Goal: Communication & Community: Answer question/provide support

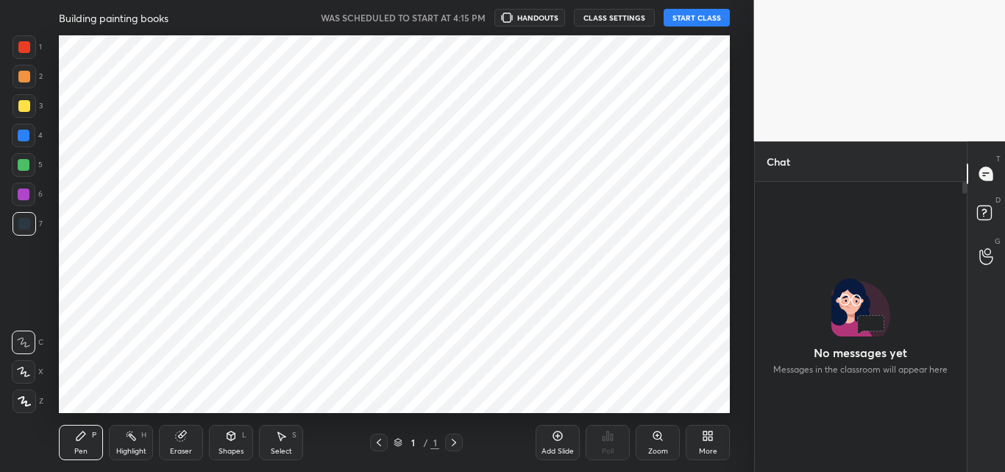
scroll to position [285, 207]
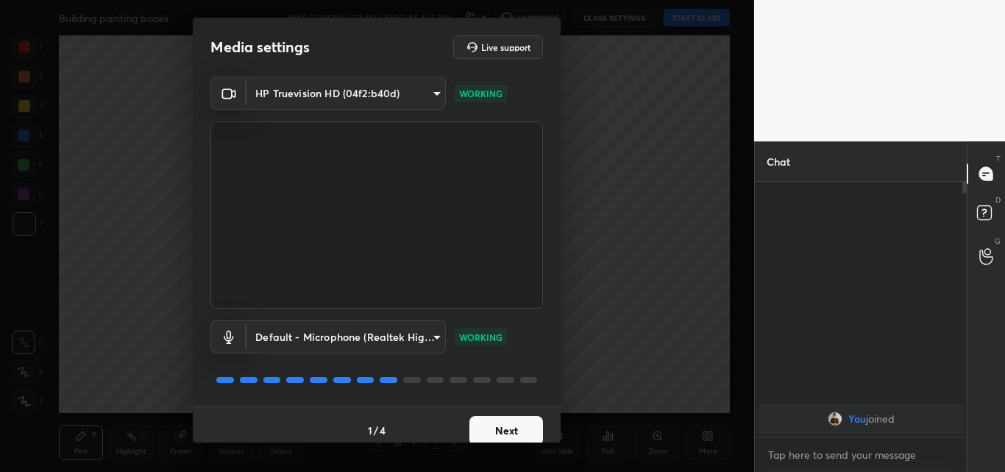
click at [475, 424] on button "Next" at bounding box center [506, 430] width 74 height 29
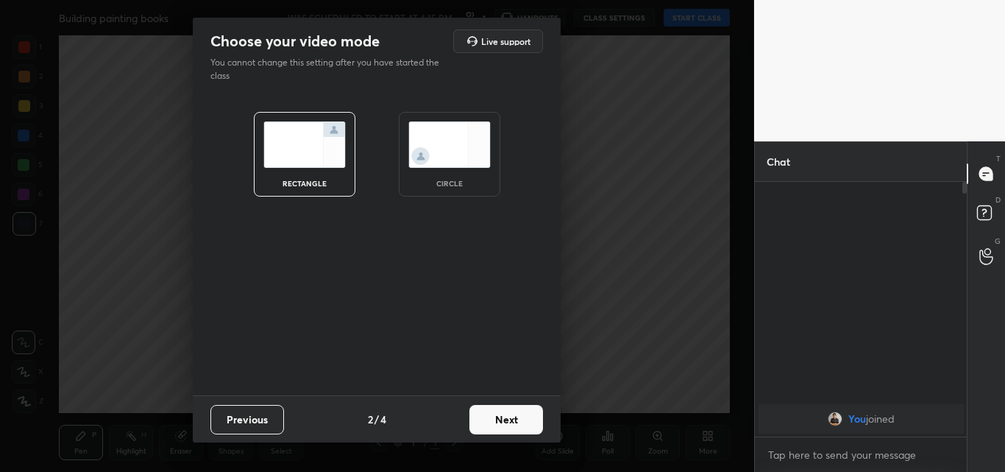
click at [475, 424] on button "Next" at bounding box center [506, 419] width 74 height 29
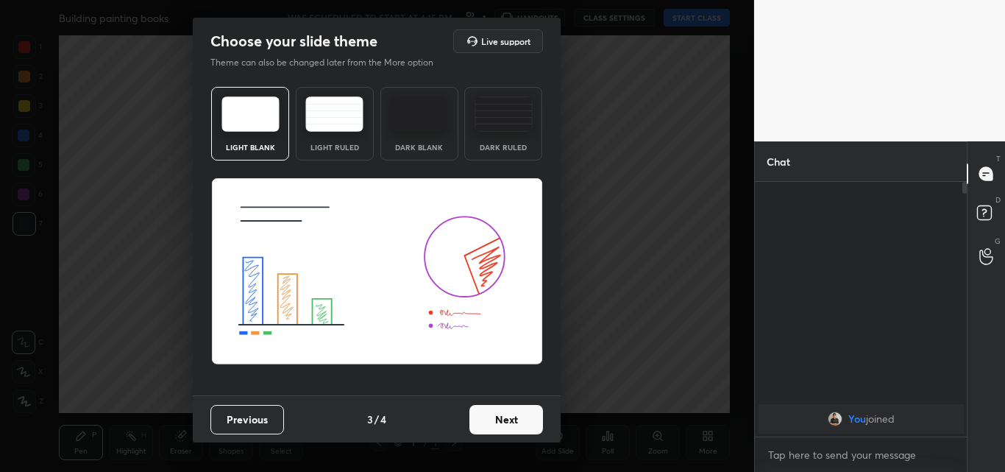
click at [475, 424] on button "Next" at bounding box center [506, 419] width 74 height 29
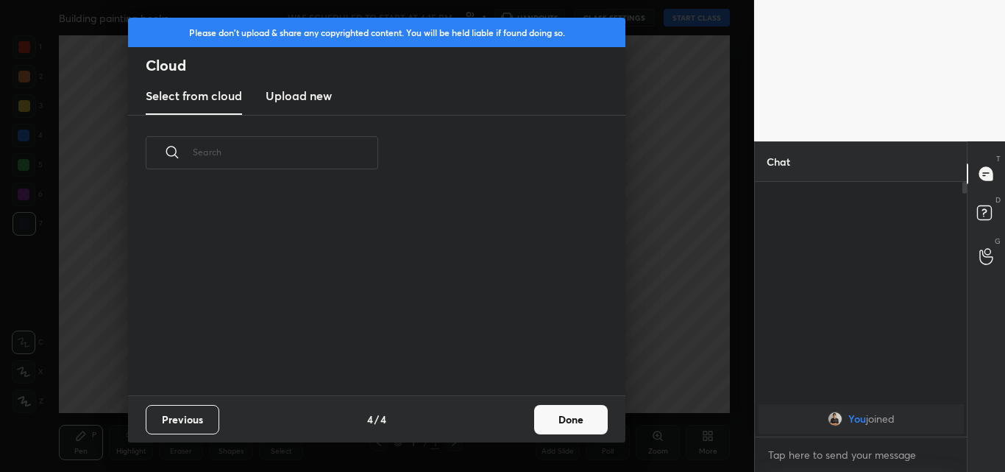
scroll to position [205, 472]
click at [563, 427] on button "Done" at bounding box center [571, 419] width 74 height 29
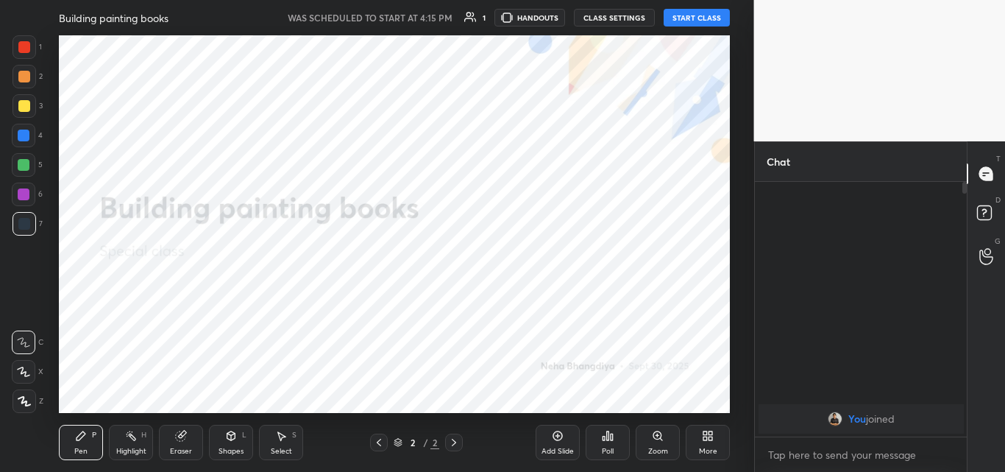
click at [697, 8] on div "Building painting books WAS SCHEDULED TO START AT 4:15 PM 1 HANDOUTS CLASS SETT…" at bounding box center [394, 17] width 671 height 35
click at [697, 18] on button "START CLASS" at bounding box center [697, 18] width 66 height 18
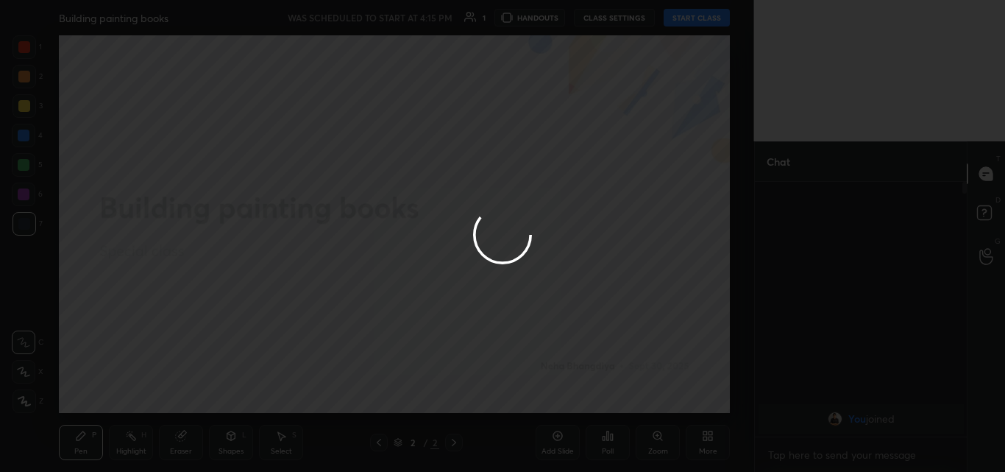
type textarea "x"
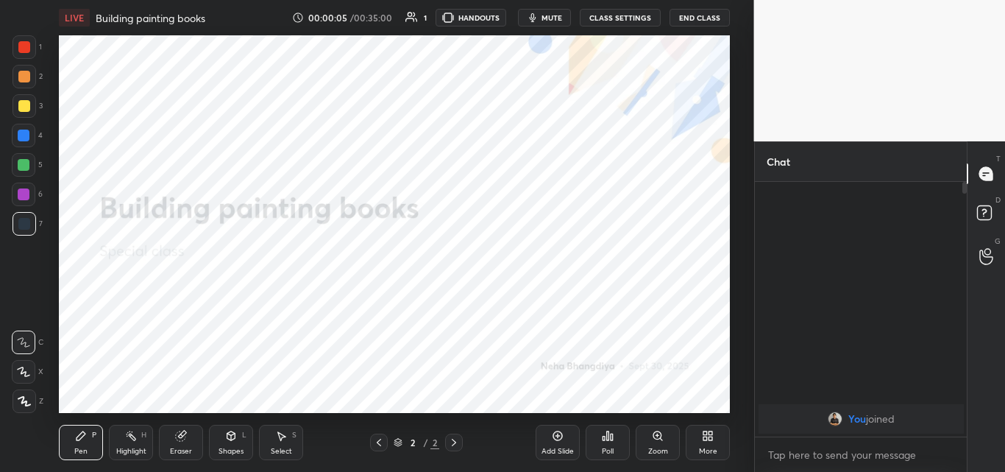
click at [551, 20] on span "mute" at bounding box center [551, 18] width 21 height 10
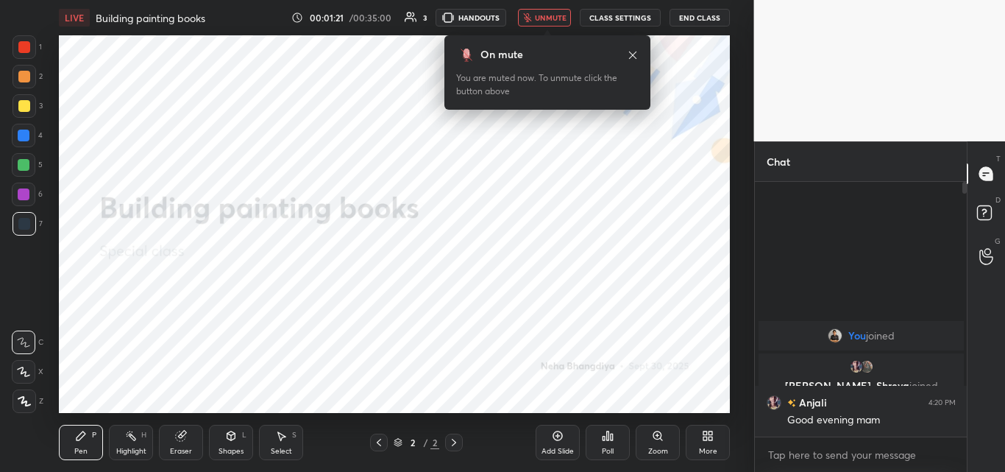
click at [553, 15] on span "unmute" at bounding box center [551, 18] width 32 height 10
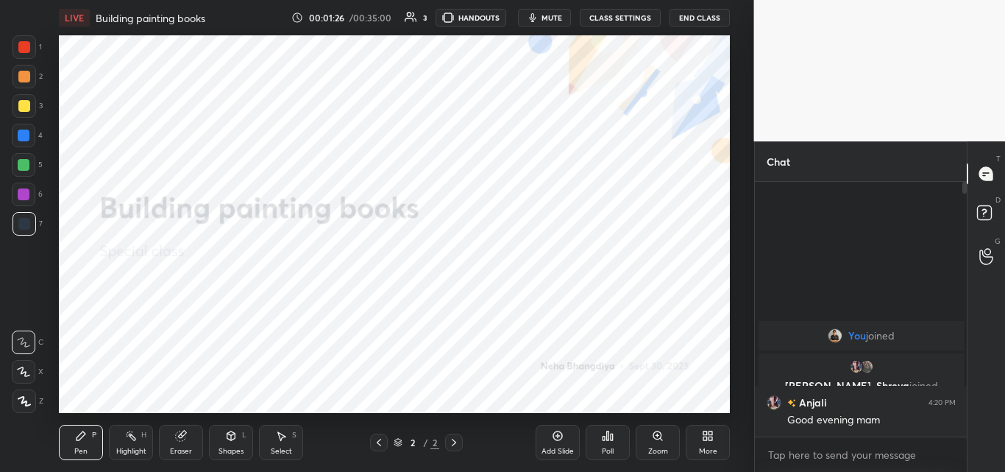
click at [26, 135] on div at bounding box center [24, 135] width 12 height 12
click at [562, 15] on span "mute" at bounding box center [551, 18] width 21 height 10
click at [606, 444] on div "Poll" at bounding box center [608, 442] width 44 height 35
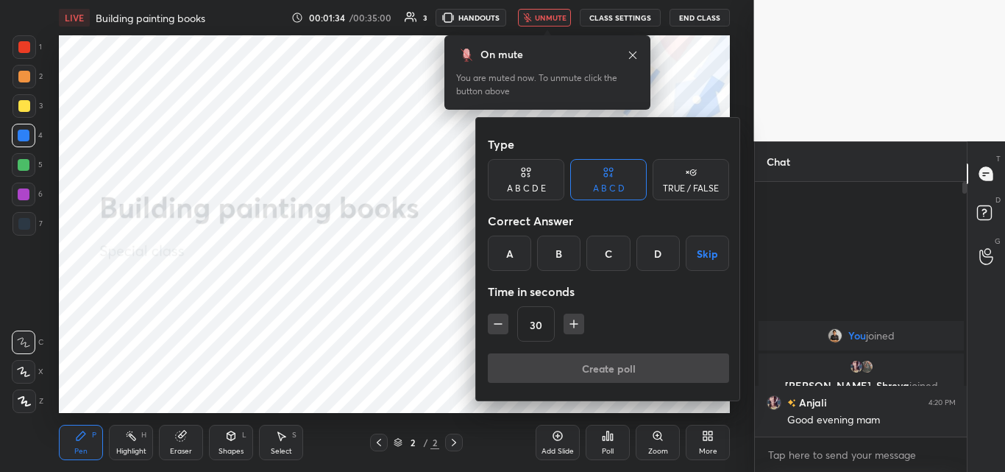
click at [674, 171] on div "TRUE / FALSE" at bounding box center [691, 179] width 77 height 41
click at [523, 258] on div "True" at bounding box center [526, 252] width 77 height 35
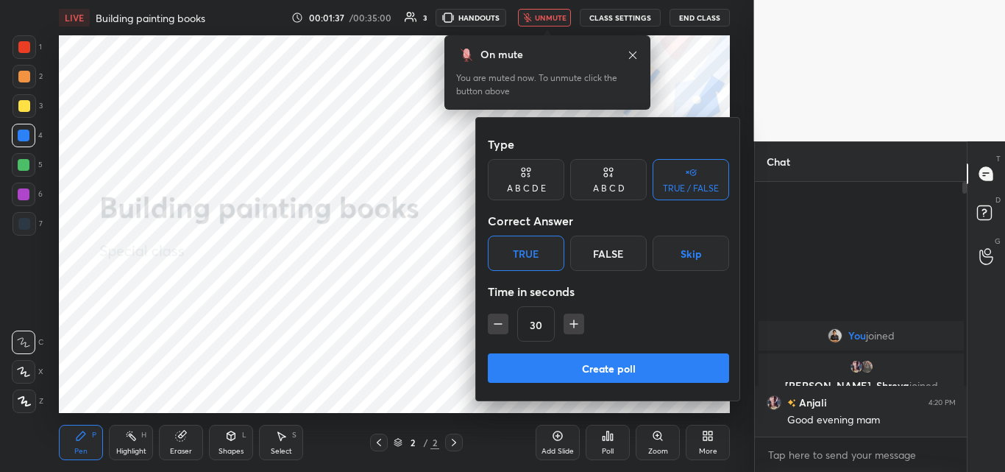
click at [575, 323] on icon "button" at bounding box center [574, 323] width 15 height 15
type input "60"
click at [555, 358] on button "Create poll" at bounding box center [608, 367] width 241 height 29
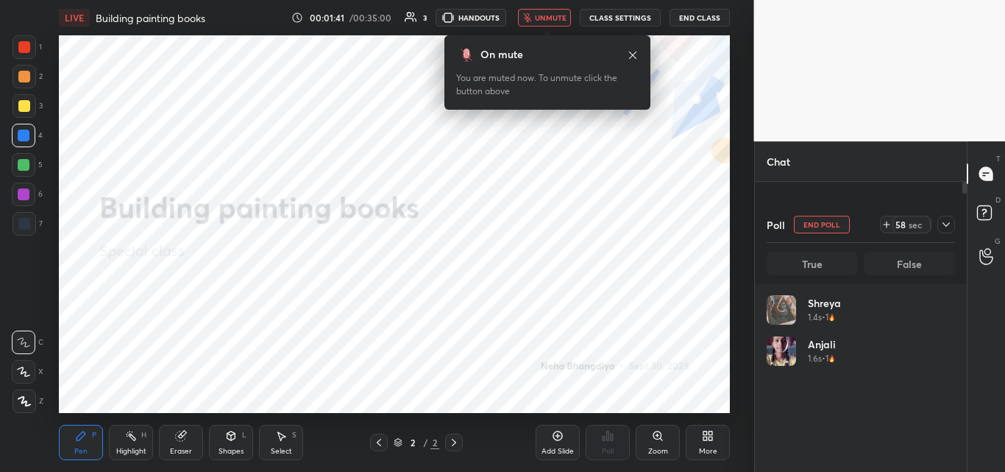
scroll to position [172, 184]
click at [423, 453] on div "LIVE Building painting books 00:02:29 / 00:35:00 3 HANDOUTS unmute CLASS SETTIN…" at bounding box center [394, 236] width 695 height 472
click at [538, 15] on span "unmute" at bounding box center [551, 18] width 32 height 10
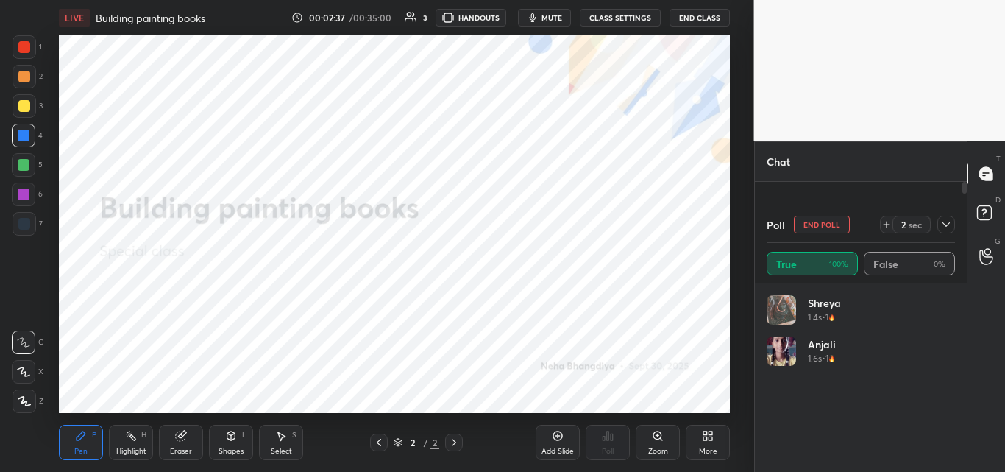
click at [546, 16] on span "mute" at bounding box center [551, 18] width 21 height 10
click at [706, 443] on div "More" at bounding box center [708, 442] width 44 height 35
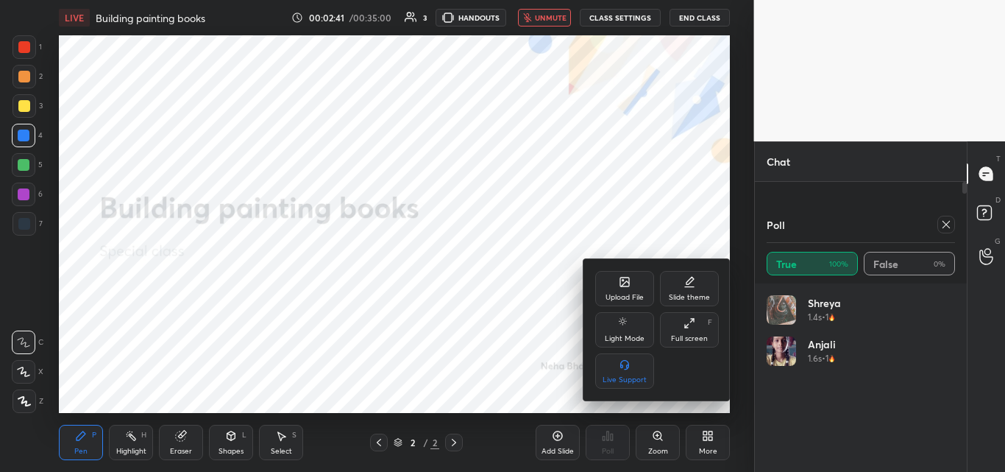
click at [631, 284] on div "Upload File" at bounding box center [624, 288] width 59 height 35
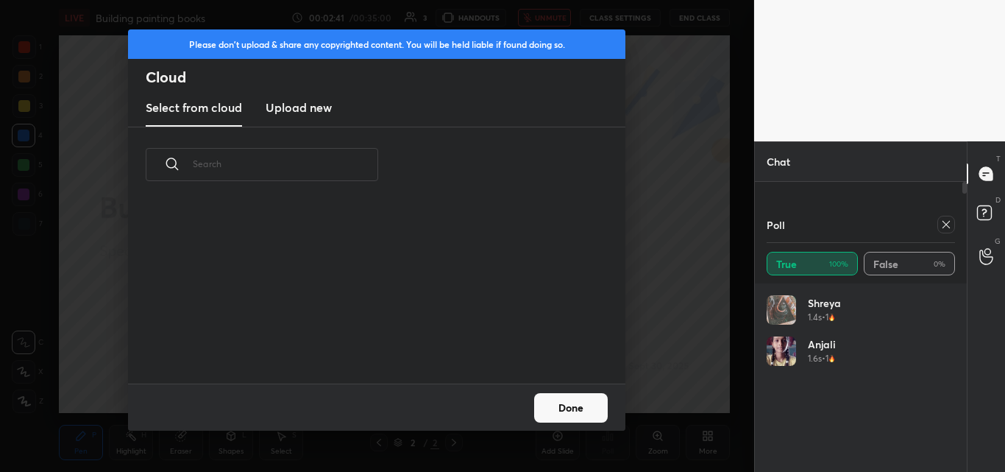
scroll to position [181, 472]
click at [320, 110] on h3 "Upload new" at bounding box center [299, 108] width 66 height 18
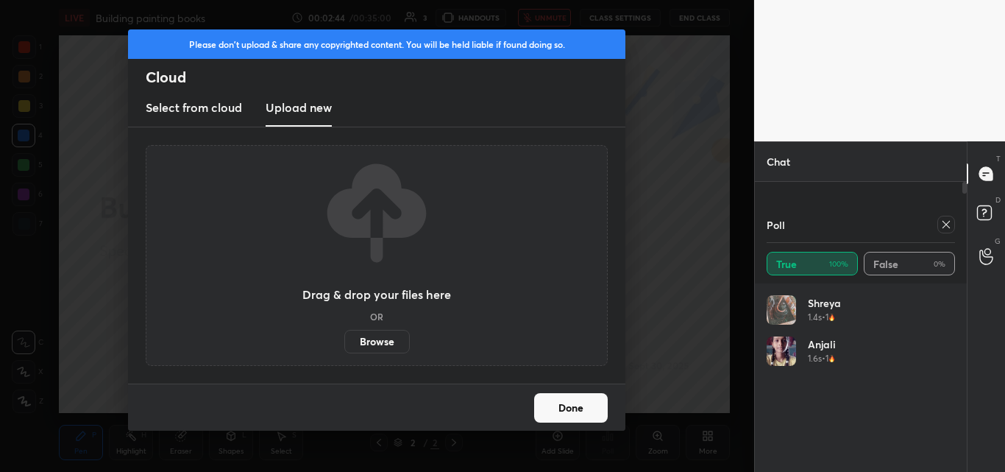
click at [366, 338] on label "Browse" at bounding box center [376, 342] width 65 height 24
click at [344, 338] on input "Browse" at bounding box center [344, 342] width 0 height 24
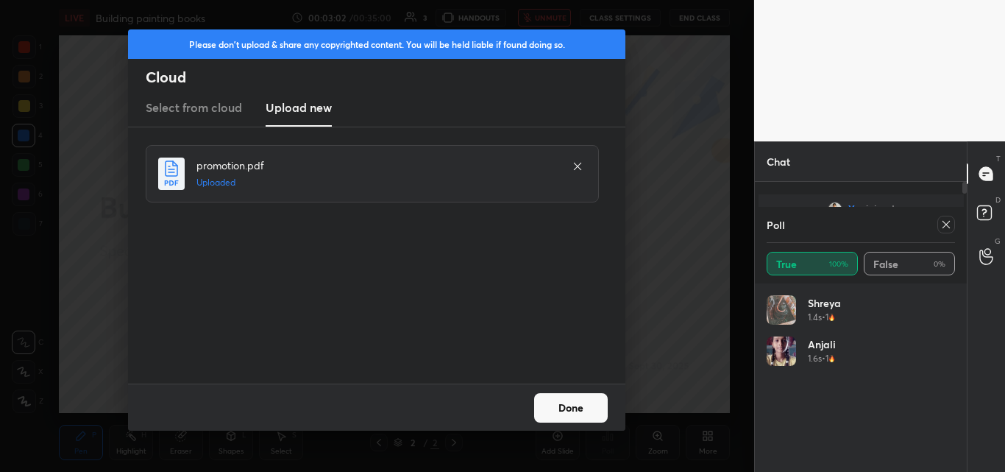
click at [589, 400] on button "Done" at bounding box center [571, 407] width 74 height 29
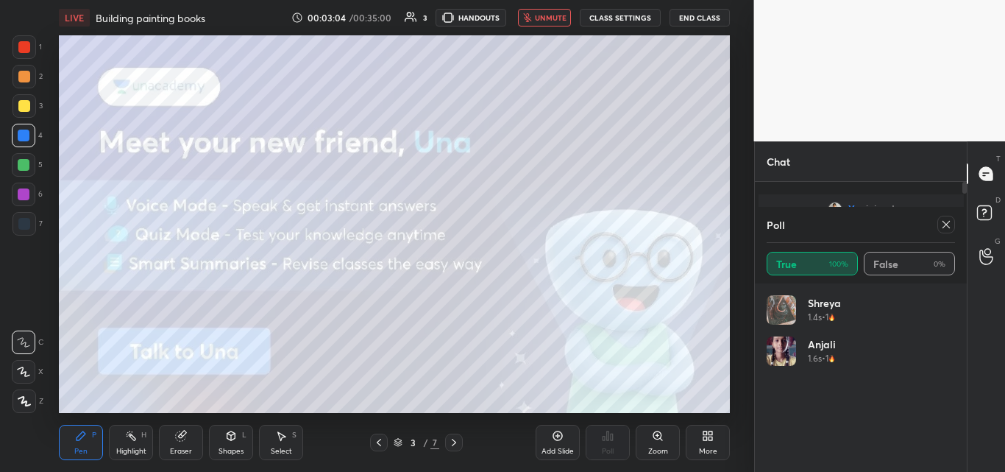
click at [528, 14] on icon "button" at bounding box center [527, 17] width 8 height 9
click at [940, 223] on icon at bounding box center [946, 225] width 12 height 12
type textarea "x"
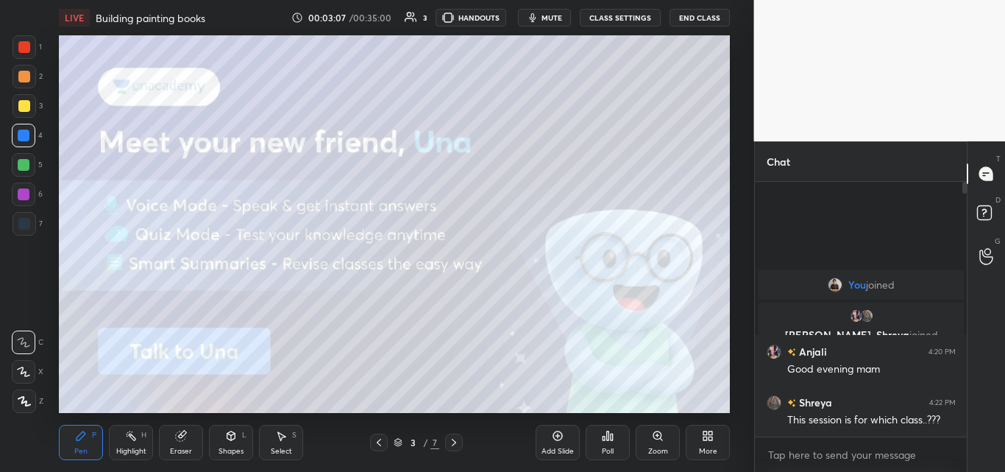
scroll to position [0, 0]
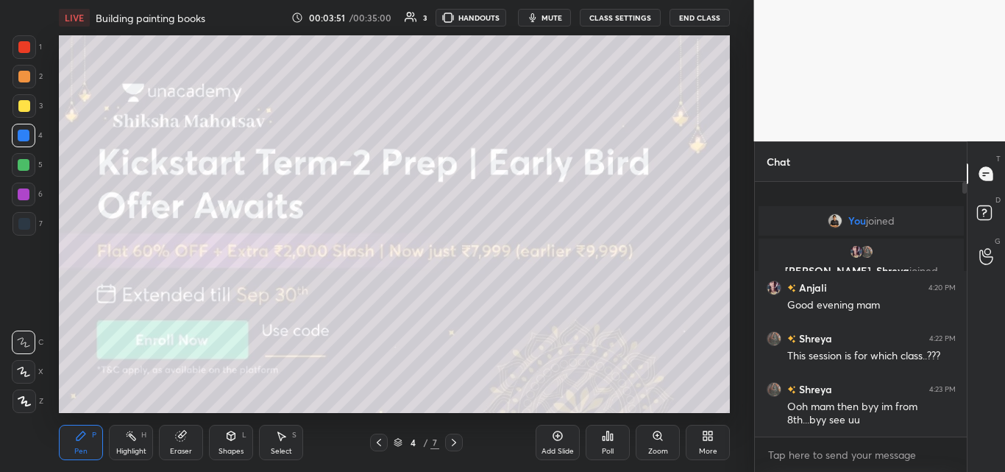
click at [177, 450] on div "Eraser" at bounding box center [181, 450] width 22 height 7
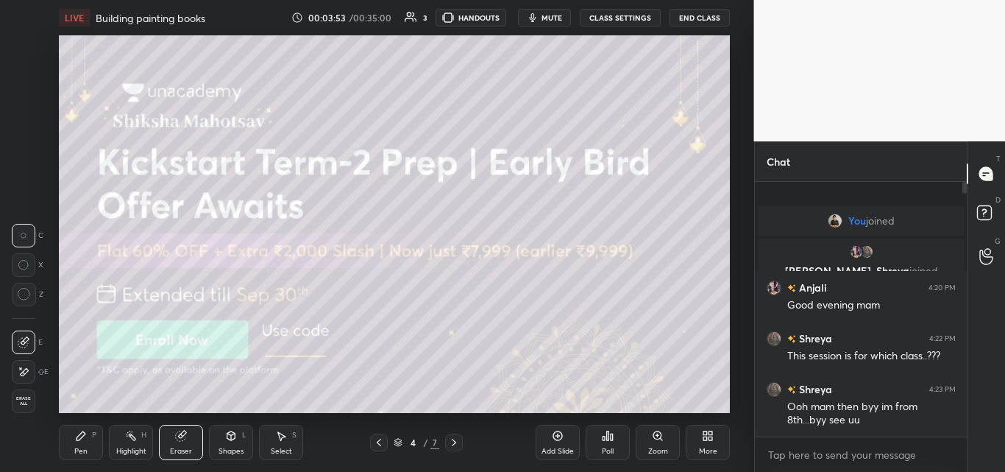
click at [26, 396] on span "Erase all" at bounding box center [24, 401] width 22 height 10
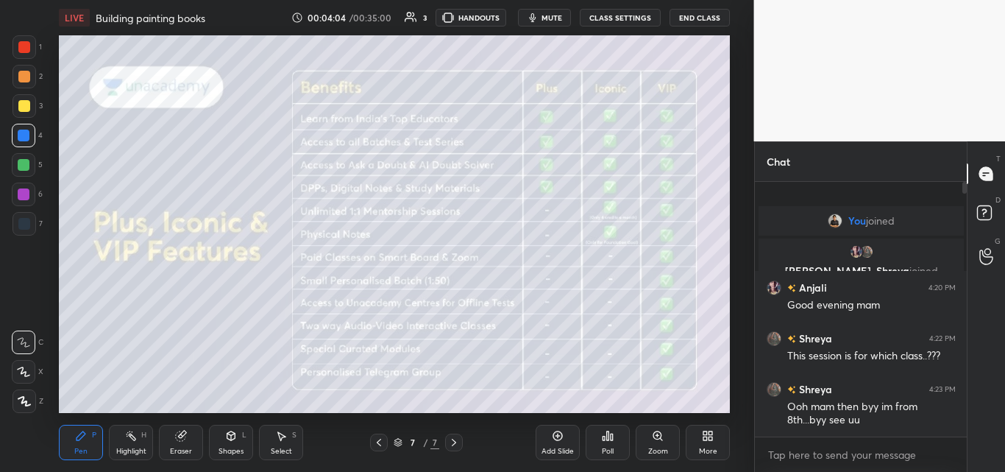
click at [539, 20] on icon "button" at bounding box center [533, 18] width 12 height 12
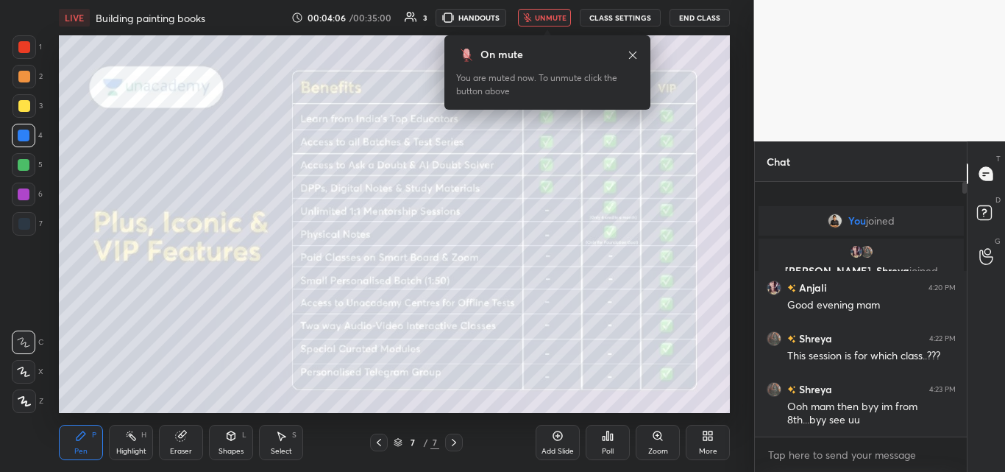
click at [706, 444] on div "More" at bounding box center [708, 442] width 44 height 35
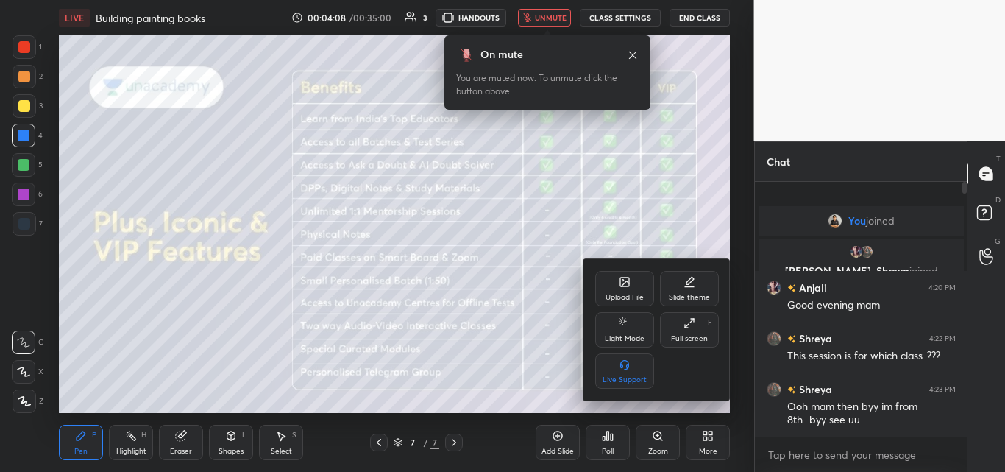
click at [613, 297] on div "Upload File" at bounding box center [625, 297] width 38 height 7
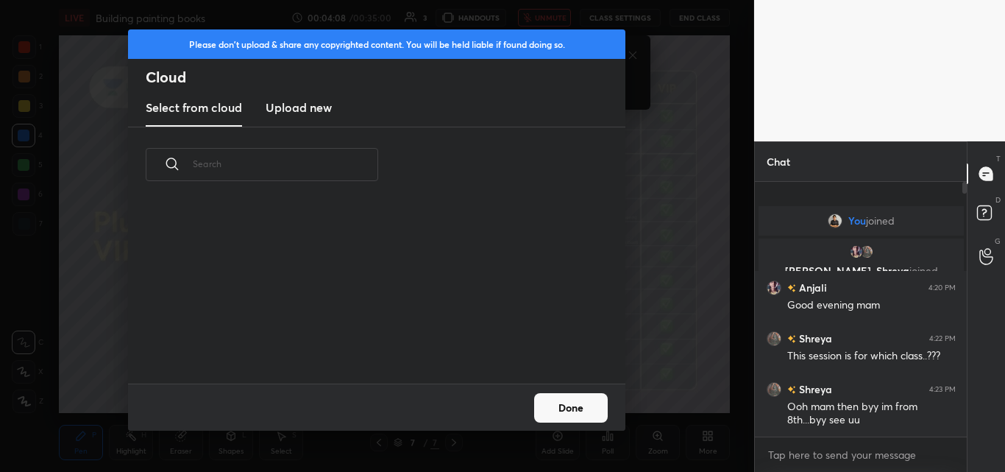
click at [613, 297] on div "​" at bounding box center [376, 255] width 497 height 256
click at [310, 104] on h3 "Upload new" at bounding box center [299, 108] width 66 height 18
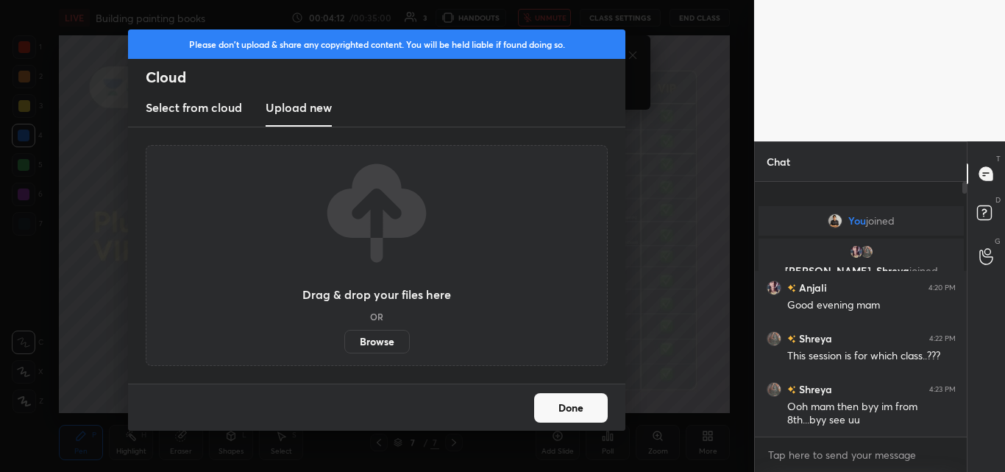
click at [372, 341] on label "Browse" at bounding box center [376, 342] width 65 height 24
click at [344, 341] on input "Browse" at bounding box center [344, 342] width 0 height 24
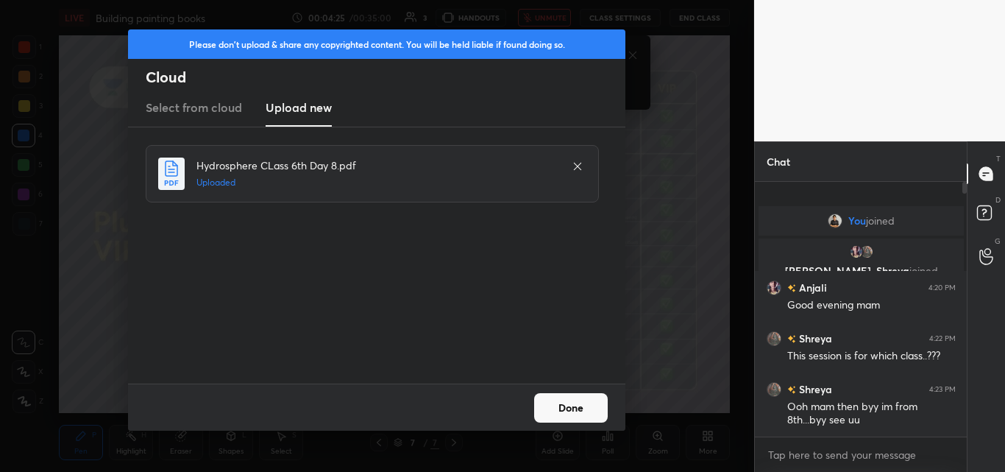
click at [553, 410] on button "Done" at bounding box center [571, 407] width 74 height 29
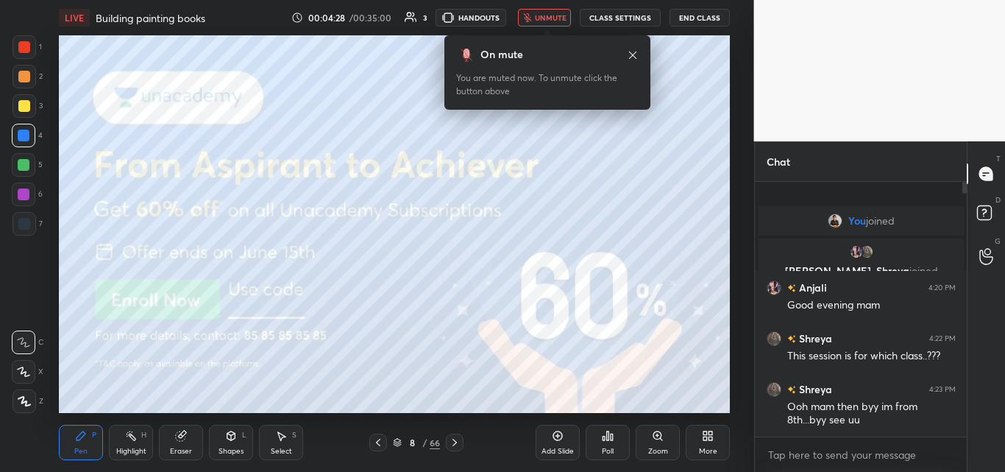
click at [554, 18] on span "unmute" at bounding box center [551, 18] width 32 height 10
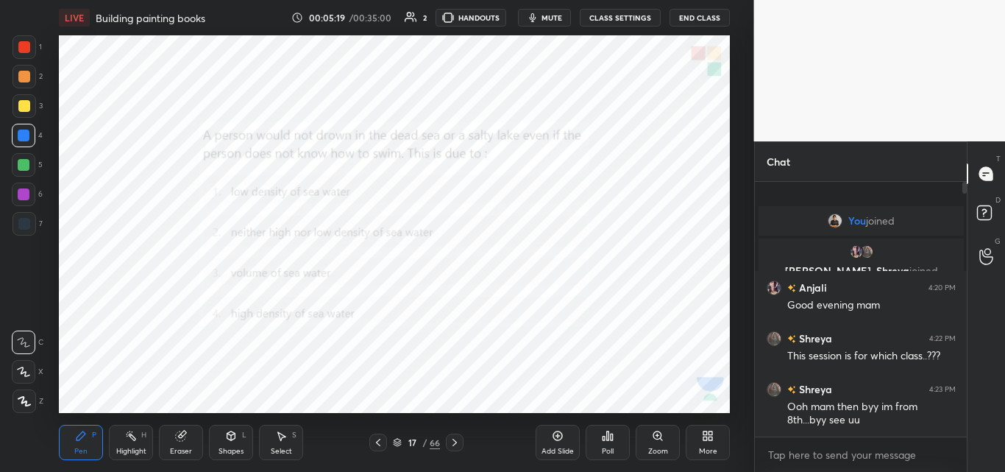
click at [597, 447] on div "Poll" at bounding box center [608, 442] width 44 height 35
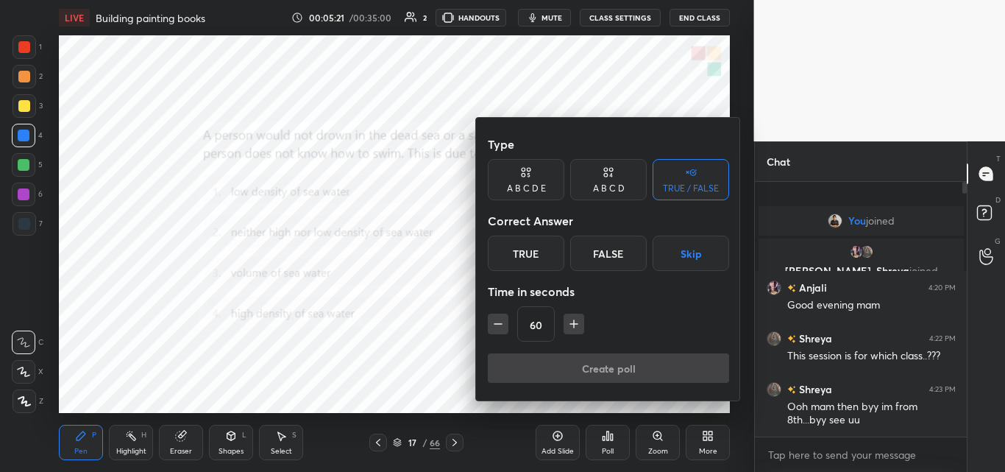
click at [616, 174] on div "A B C D" at bounding box center [608, 179] width 77 height 41
click at [644, 255] on div "D" at bounding box center [657, 252] width 43 height 35
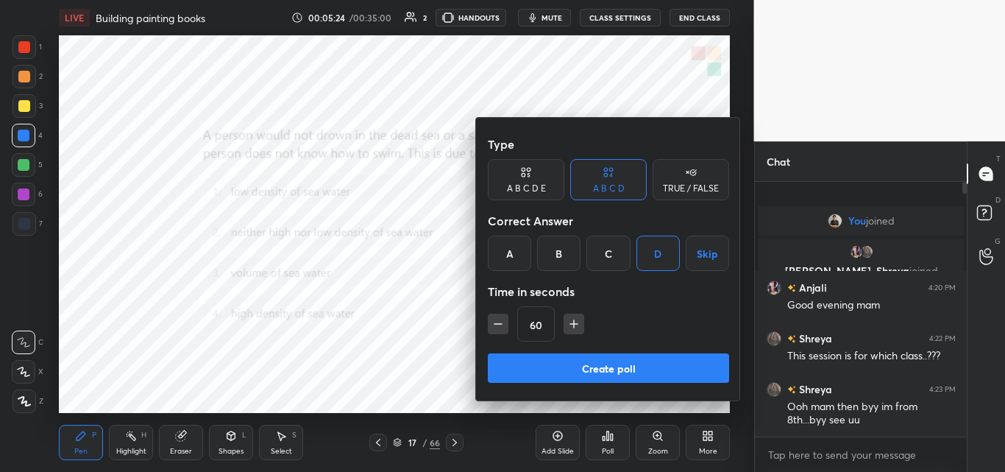
click at [503, 315] on button "button" at bounding box center [498, 323] width 21 height 21
click at [569, 327] on icon "button" at bounding box center [574, 323] width 15 height 15
type input "30"
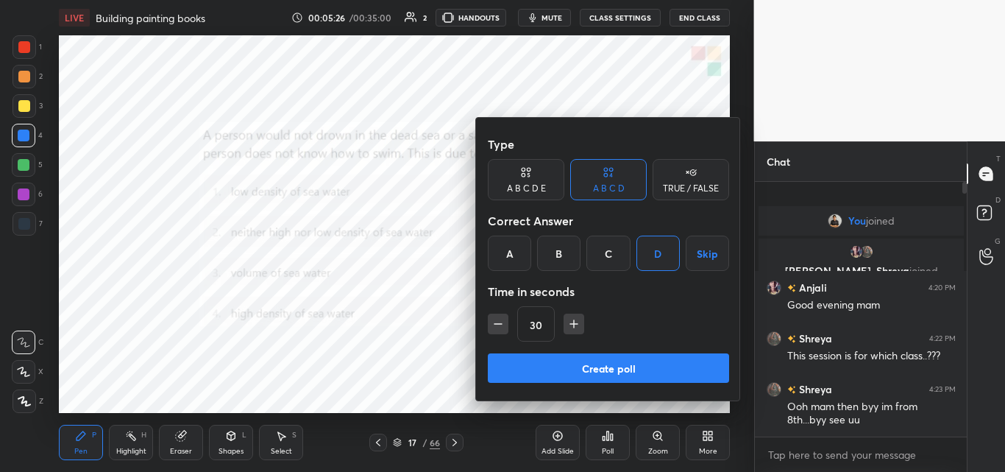
click at [580, 363] on button "Create poll" at bounding box center [608, 367] width 241 height 29
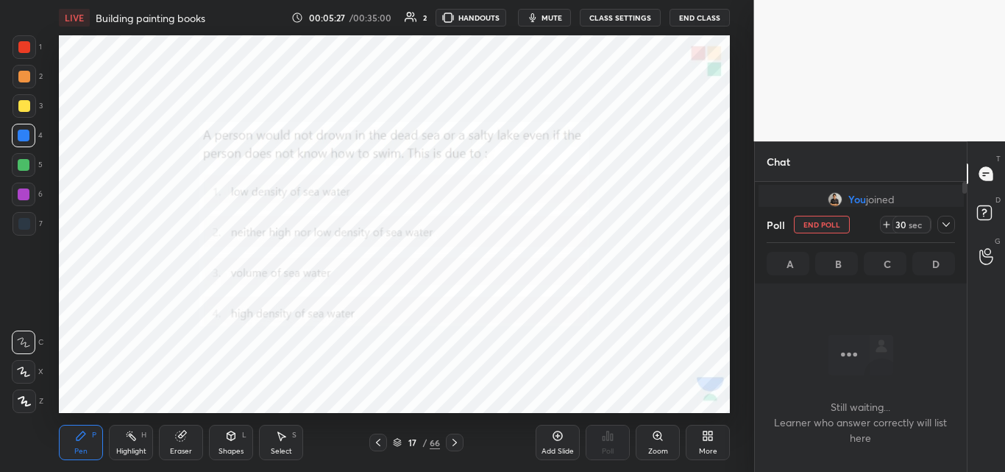
scroll to position [209, 207]
click at [539, 8] on div "LIVE Building painting books 00:05:27 / 00:35:00 2 HANDOUTS mute CLASS SETTINGS…" at bounding box center [394, 17] width 671 height 35
click at [544, 20] on span "mute" at bounding box center [551, 18] width 21 height 10
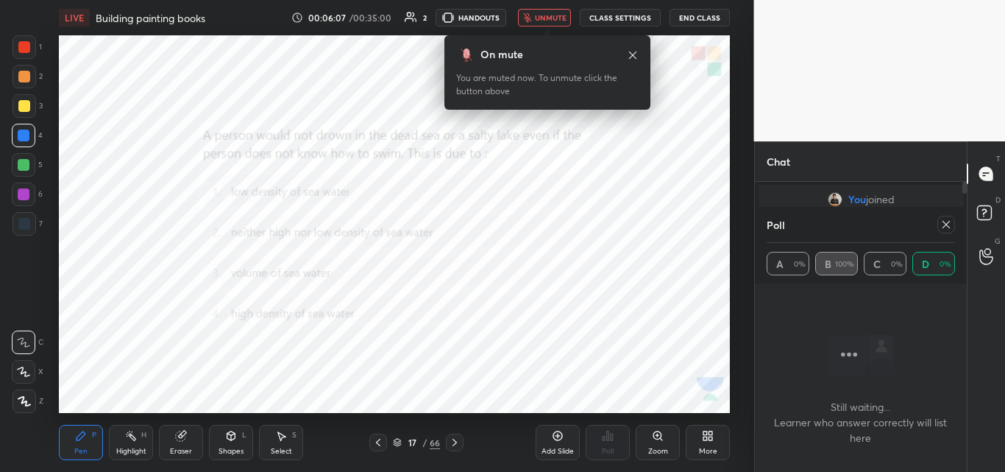
click at [544, 20] on span "unmute" at bounding box center [551, 18] width 32 height 10
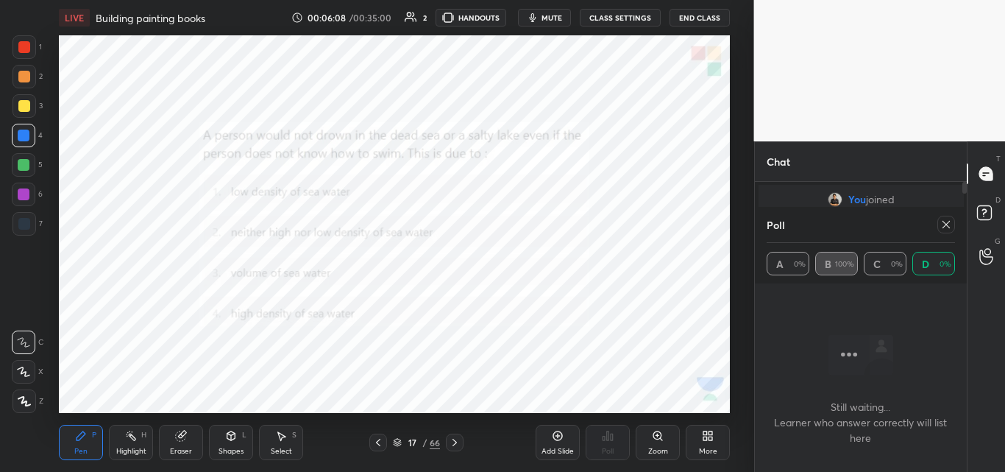
click at [946, 225] on icon at bounding box center [946, 225] width 12 height 12
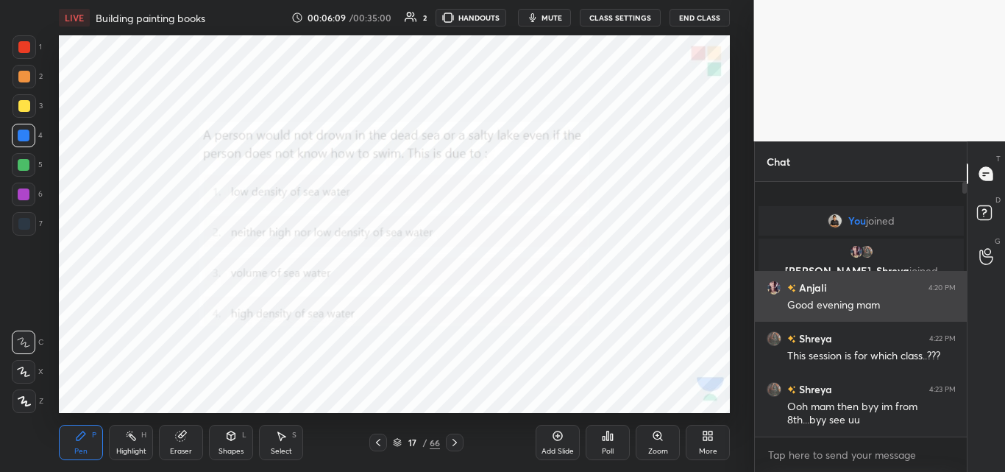
scroll to position [285, 207]
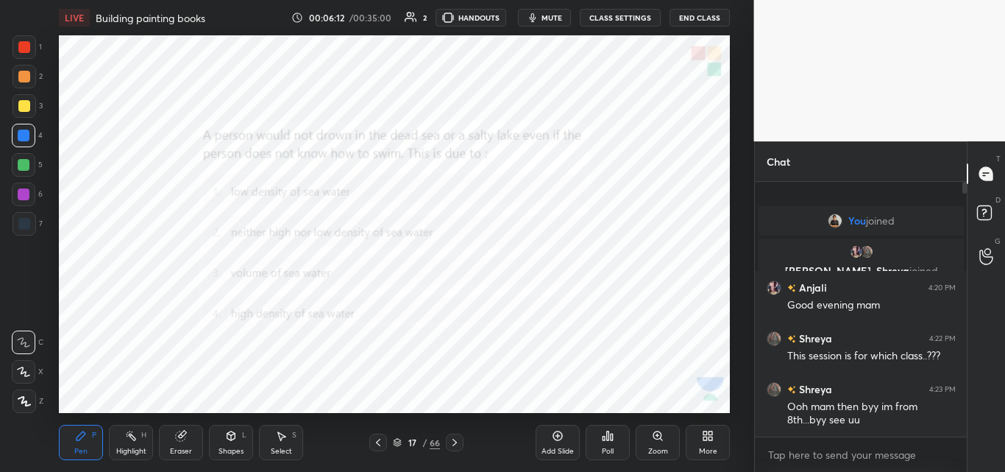
drag, startPoint x: 965, startPoint y: 191, endPoint x: 970, endPoint y: 414, distance: 223.7
click at [970, 414] on div "Chat You joined [PERSON_NAME], [PERSON_NAME] joined [PERSON_NAME] 4:20 PM Good …" at bounding box center [880, 306] width 252 height 330
click at [610, 450] on div "Poll" at bounding box center [608, 450] width 12 height 7
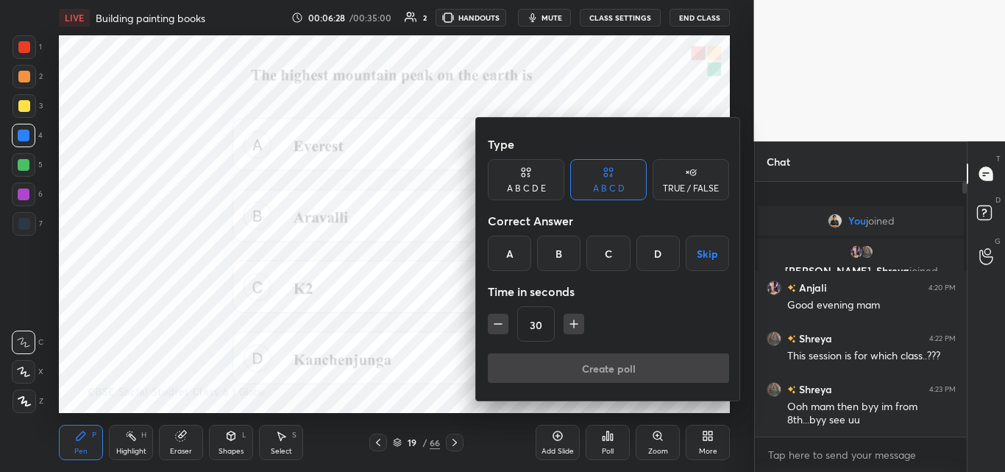
click at [519, 256] on div "A" at bounding box center [509, 252] width 43 height 35
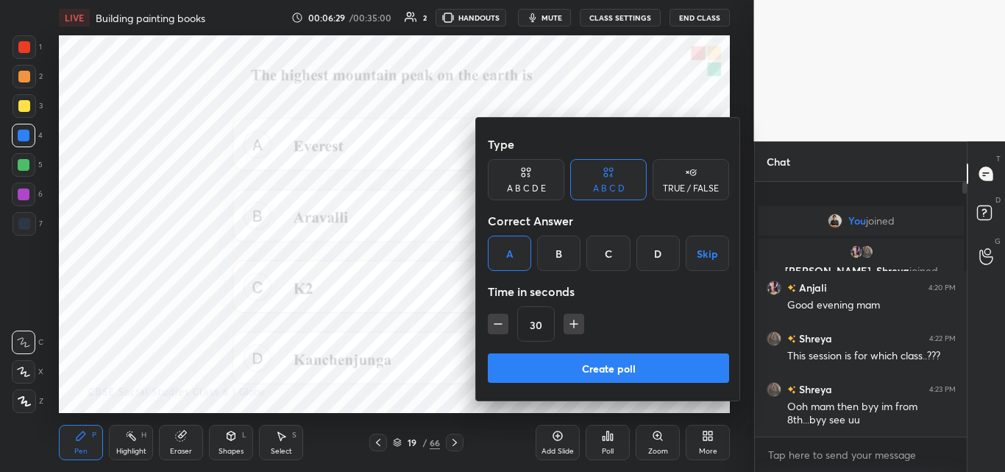
click at [556, 356] on button "Create poll" at bounding box center [608, 367] width 241 height 29
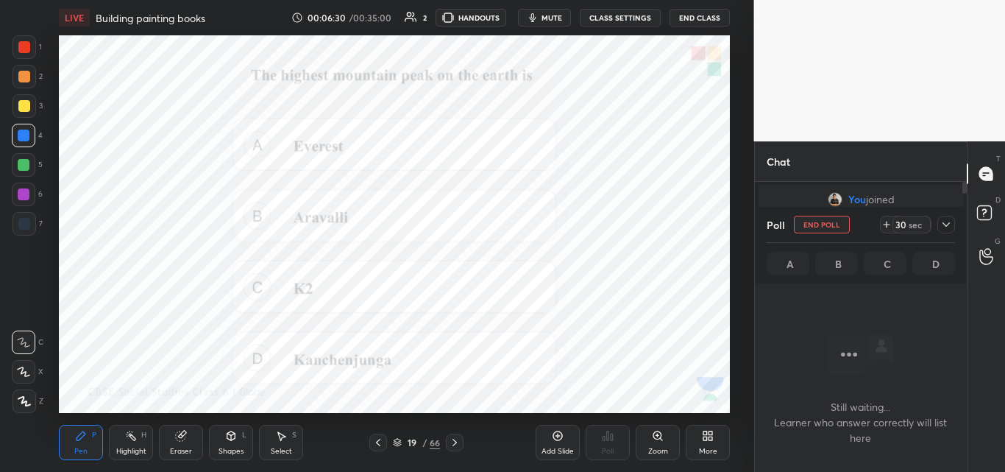
scroll to position [209, 207]
click at [550, 17] on span "mute" at bounding box center [551, 18] width 21 height 10
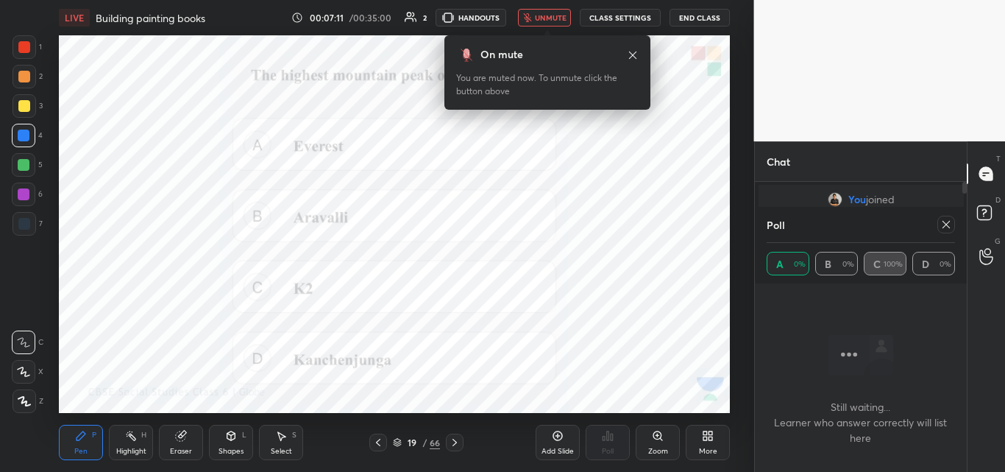
click at [550, 17] on span "unmute" at bounding box center [551, 18] width 32 height 10
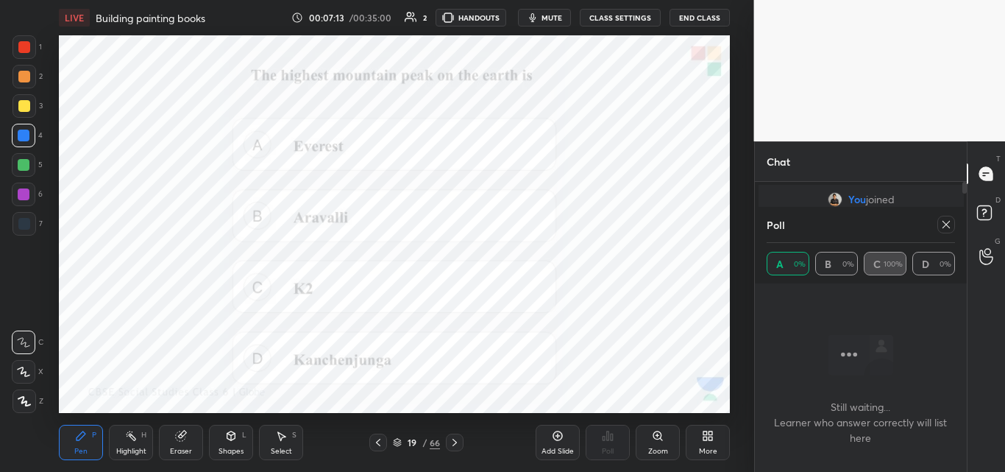
click at [945, 228] on icon at bounding box center [946, 225] width 12 height 12
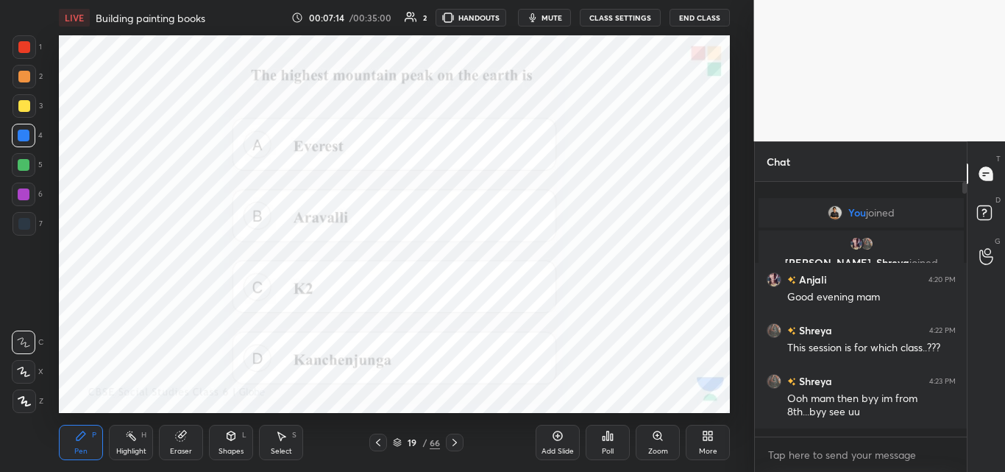
scroll to position [285, 207]
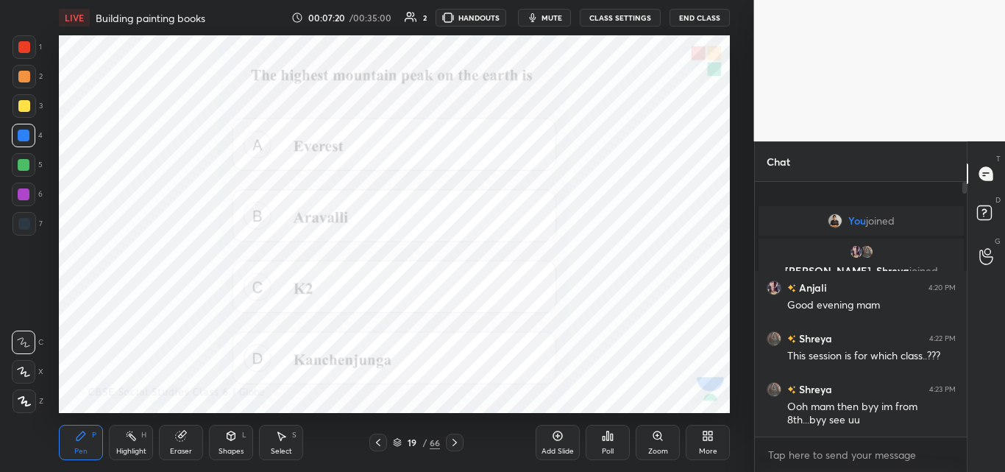
click at [542, 19] on button "mute" at bounding box center [544, 18] width 53 height 18
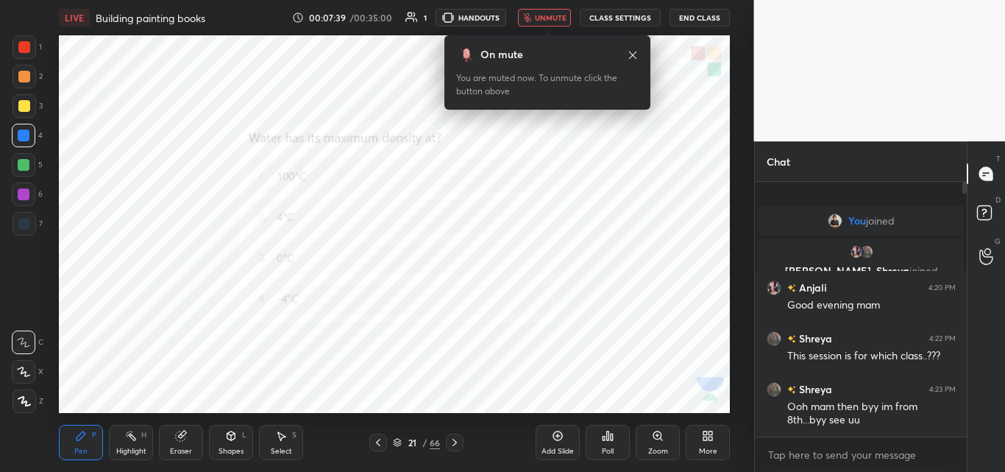
click at [542, 19] on span "unmute" at bounding box center [551, 18] width 32 height 10
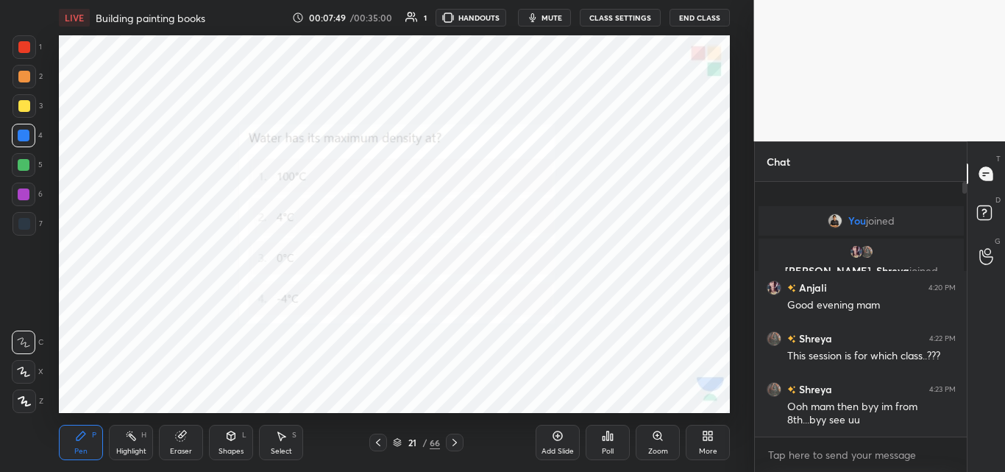
click at [543, 21] on button "mute" at bounding box center [544, 18] width 53 height 18
click at [603, 433] on icon at bounding box center [608, 436] width 12 height 12
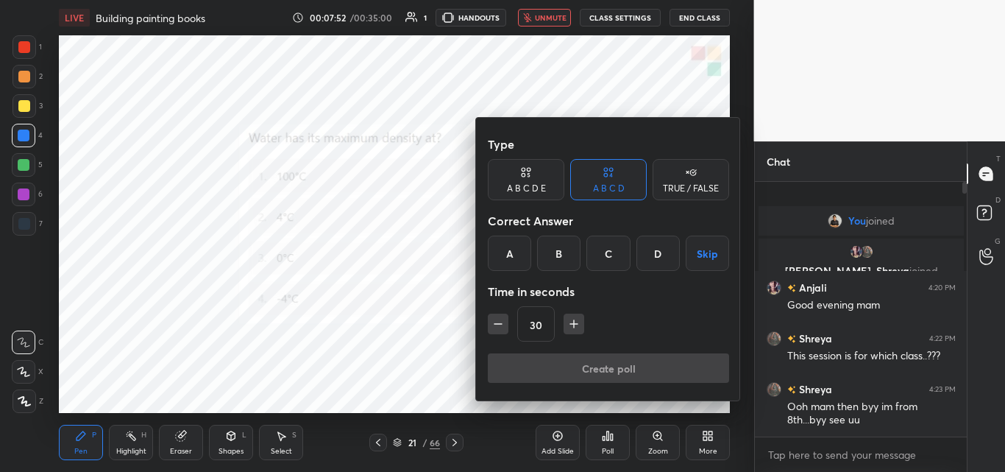
click at [562, 244] on div "B" at bounding box center [558, 252] width 43 height 35
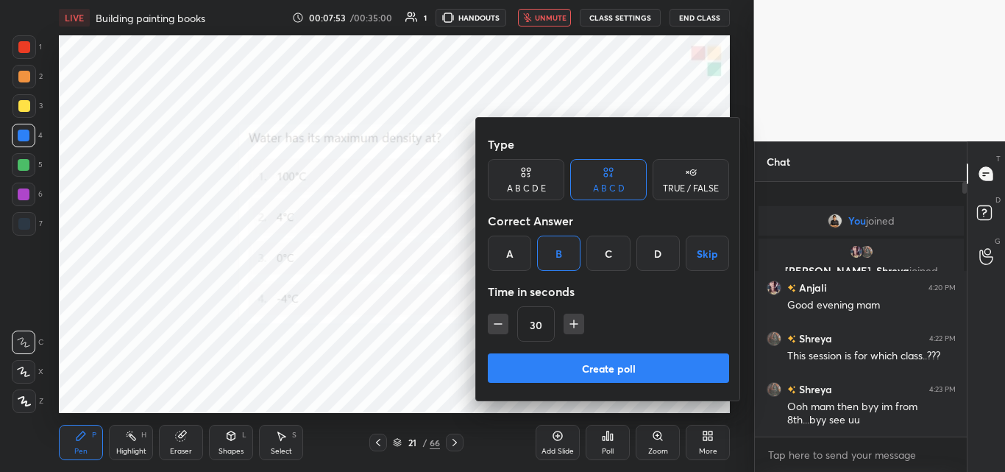
click at [562, 244] on div "B" at bounding box center [558, 252] width 43 height 35
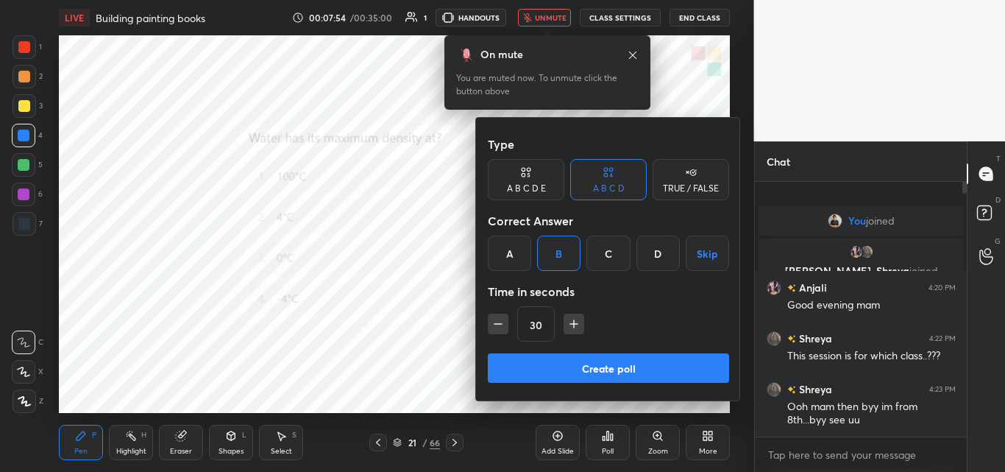
click at [592, 368] on button "Create poll" at bounding box center [608, 367] width 241 height 29
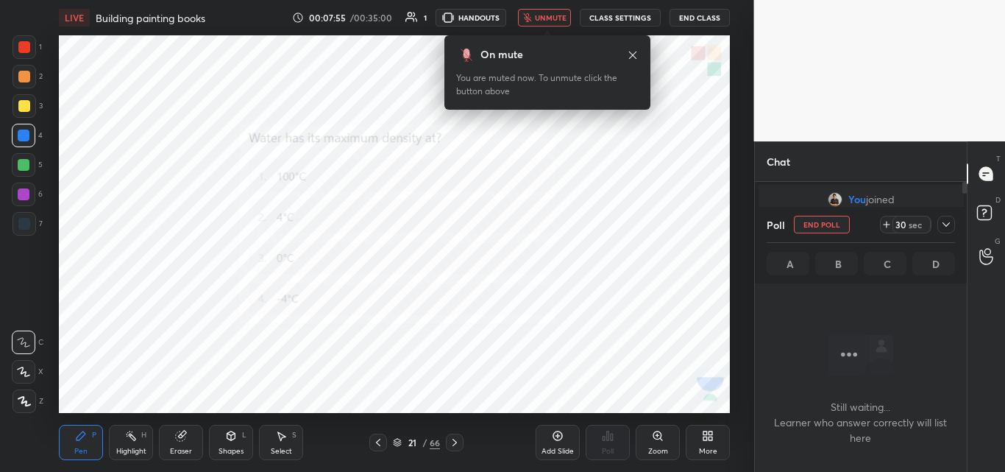
scroll to position [209, 207]
click at [541, 14] on span "unmute" at bounding box center [551, 18] width 32 height 10
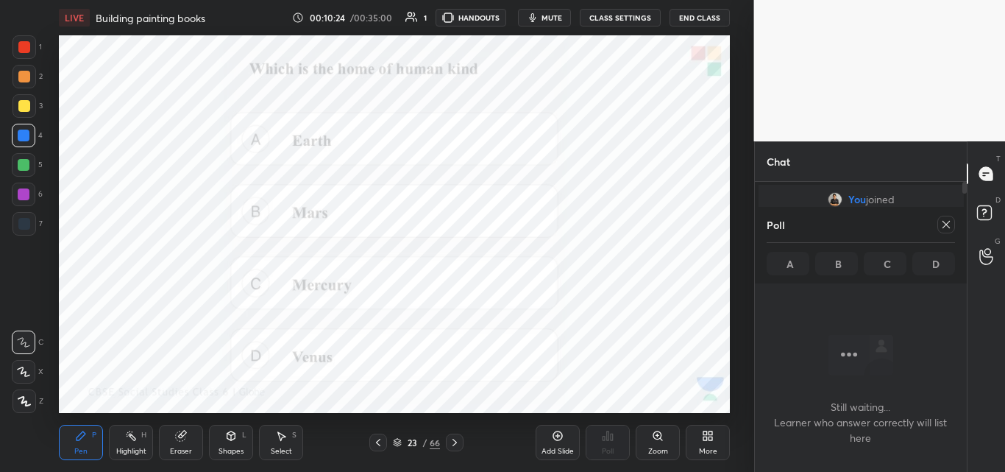
click at [942, 227] on icon at bounding box center [946, 225] width 12 height 12
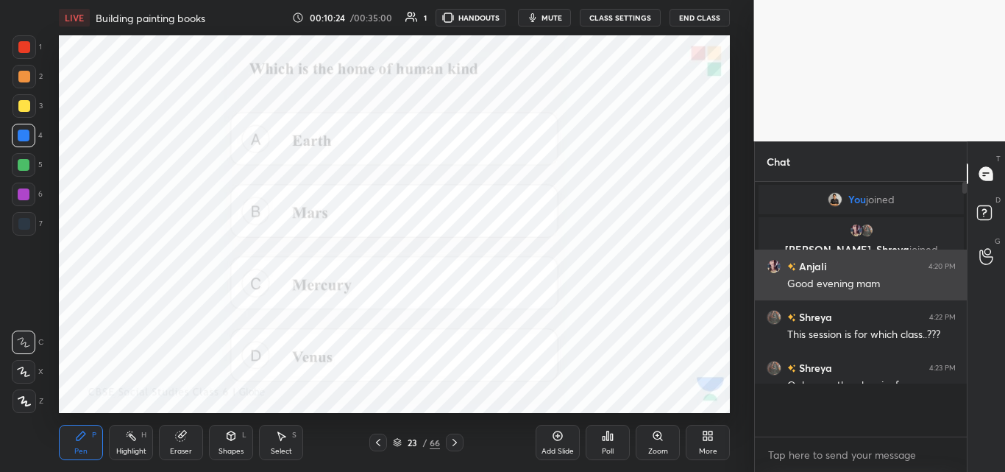
scroll to position [5, 5]
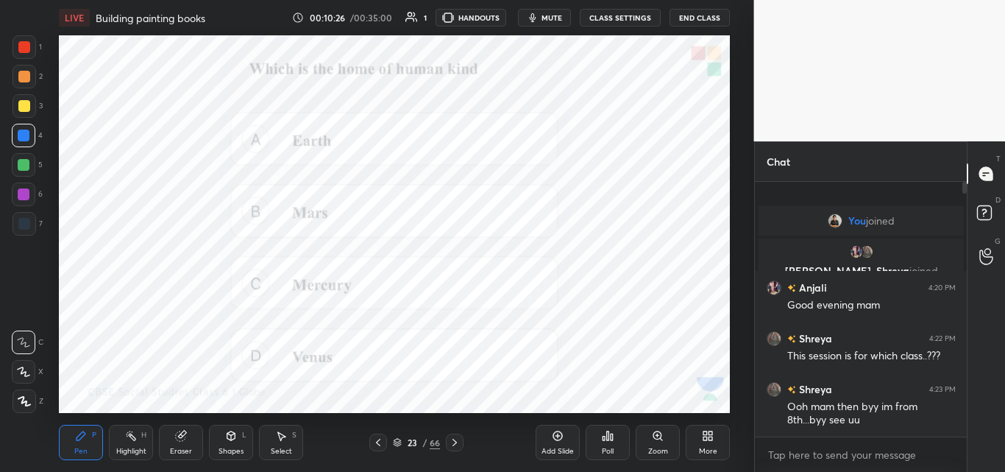
click at [606, 439] on icon at bounding box center [608, 436] width 12 height 12
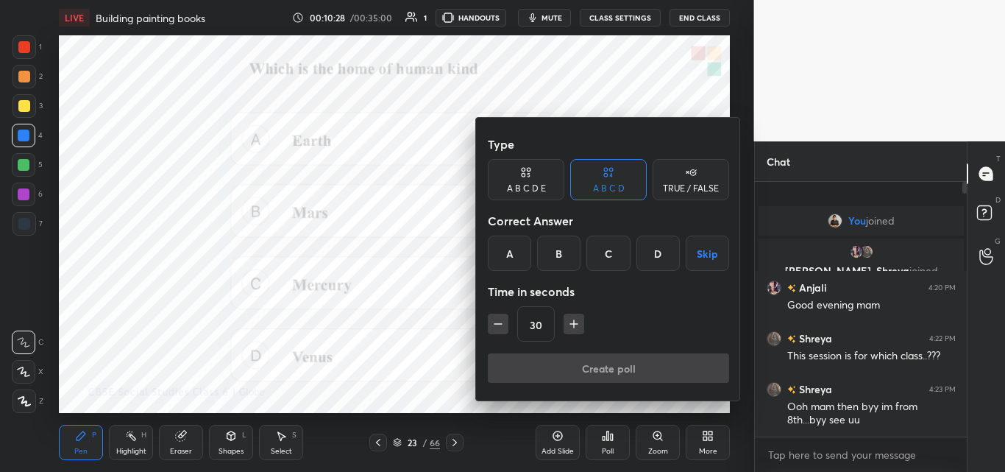
click at [524, 258] on div "A" at bounding box center [509, 252] width 43 height 35
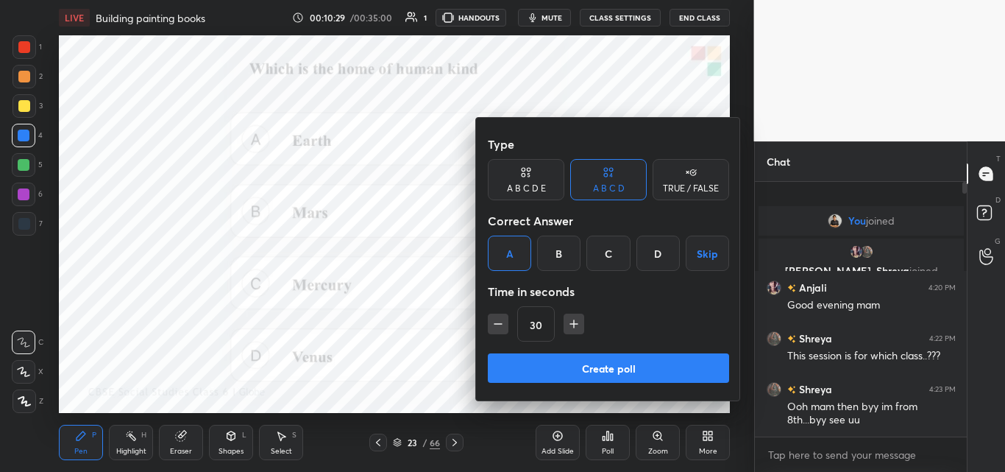
click at [527, 371] on button "Create poll" at bounding box center [608, 367] width 241 height 29
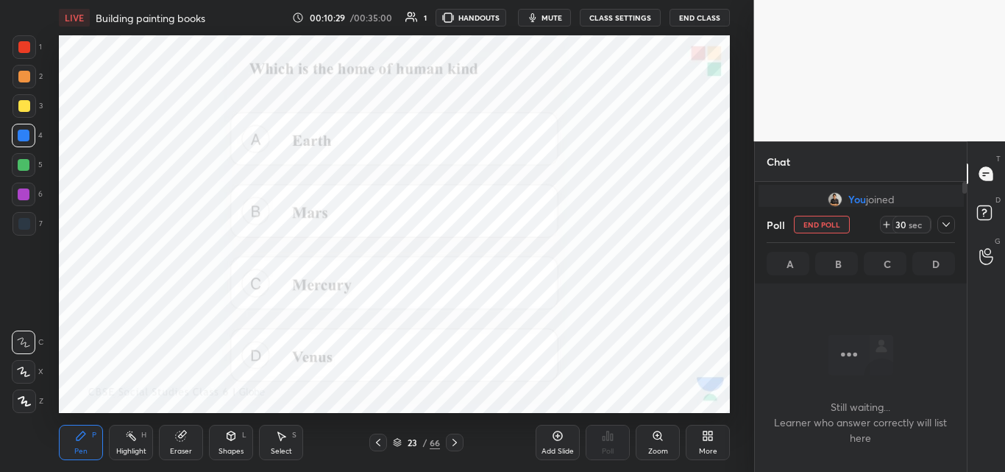
scroll to position [209, 207]
click at [557, 18] on span "mute" at bounding box center [551, 18] width 21 height 10
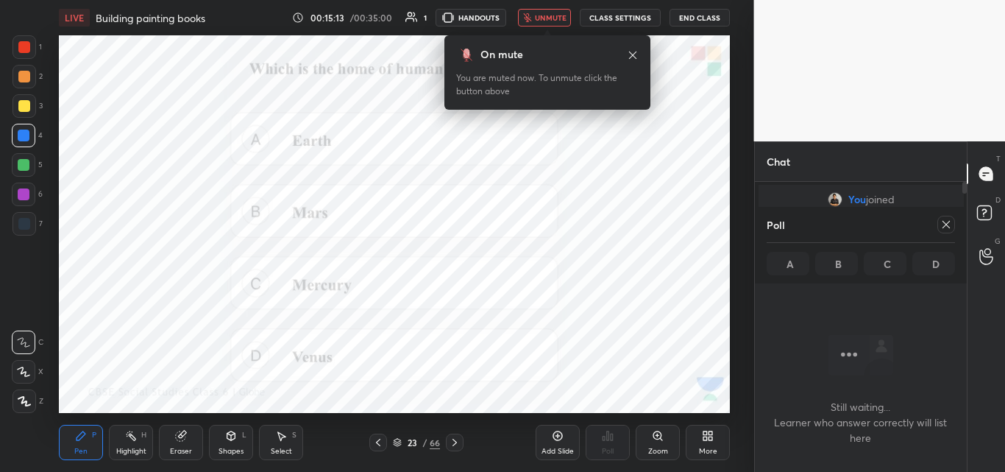
click at [557, 18] on span "unmute" at bounding box center [551, 18] width 32 height 10
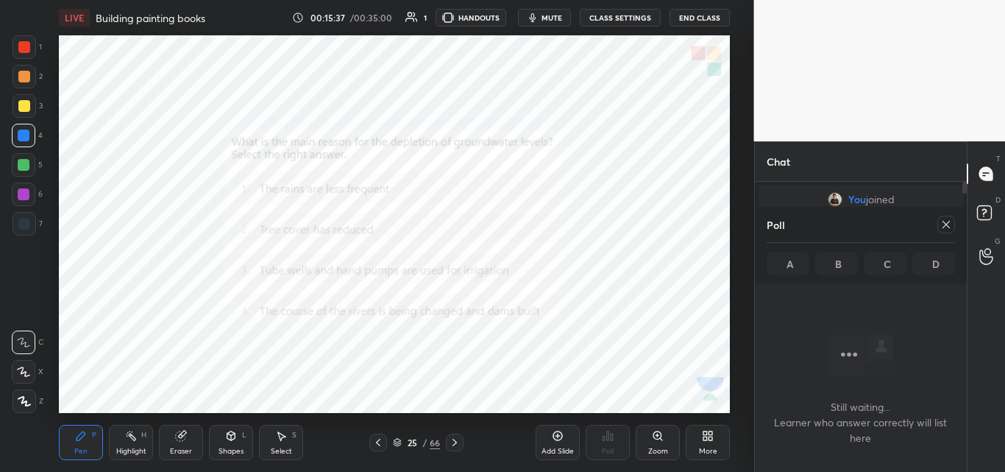
click at [550, 18] on span "mute" at bounding box center [551, 18] width 21 height 10
click at [942, 221] on icon at bounding box center [946, 225] width 12 height 12
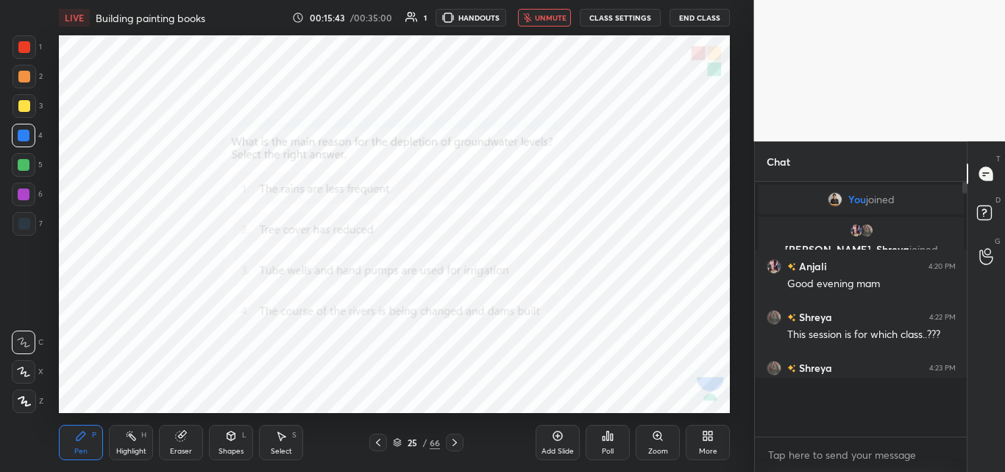
scroll to position [285, 207]
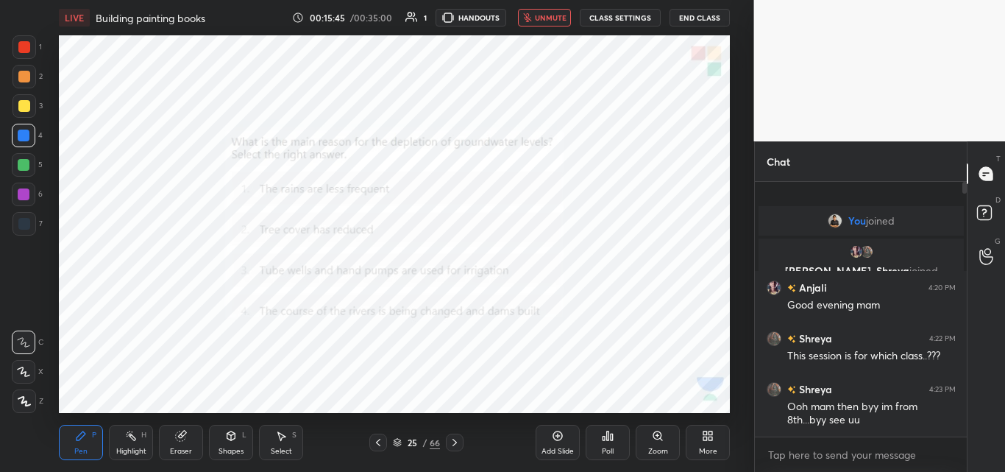
click at [606, 438] on icon at bounding box center [608, 436] width 12 height 12
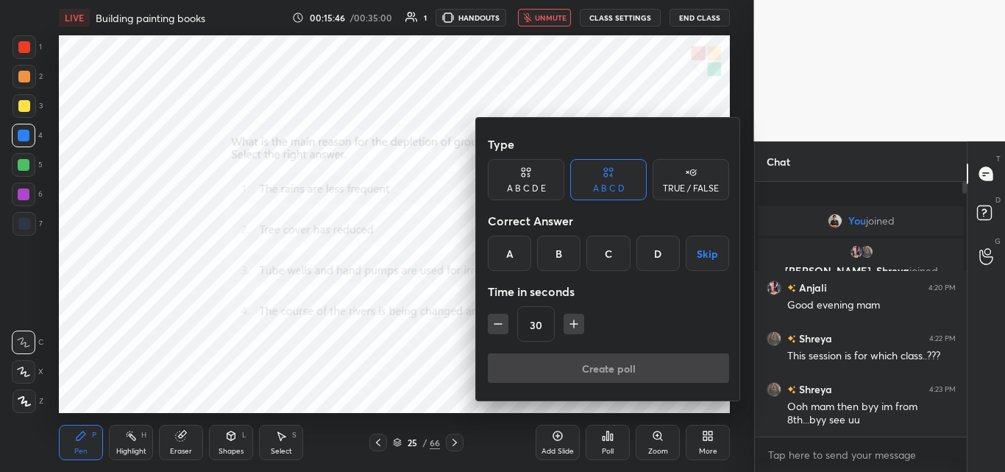
click at [560, 246] on div "B" at bounding box center [558, 252] width 43 height 35
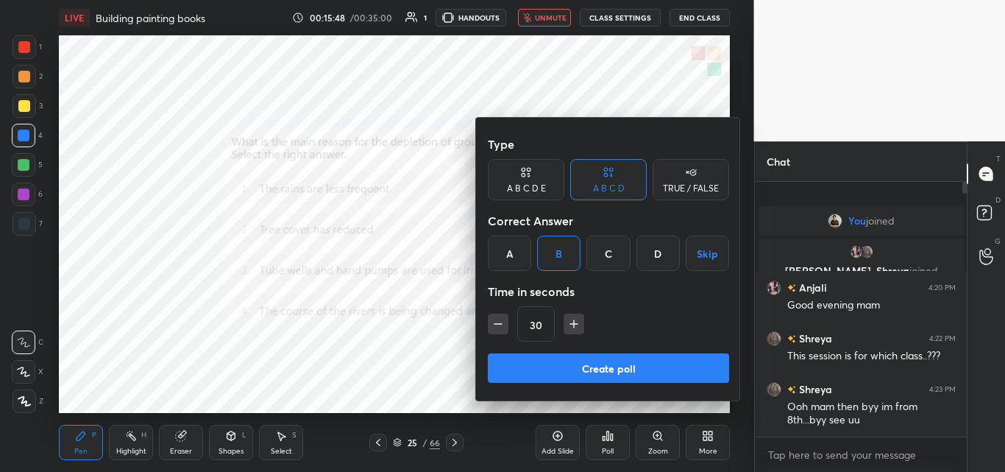
click at [579, 361] on button "Create poll" at bounding box center [608, 367] width 241 height 29
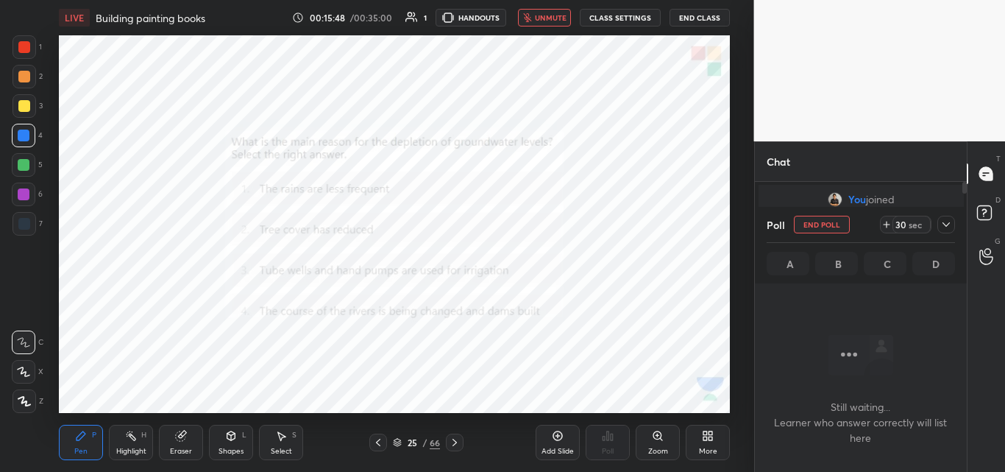
scroll to position [209, 207]
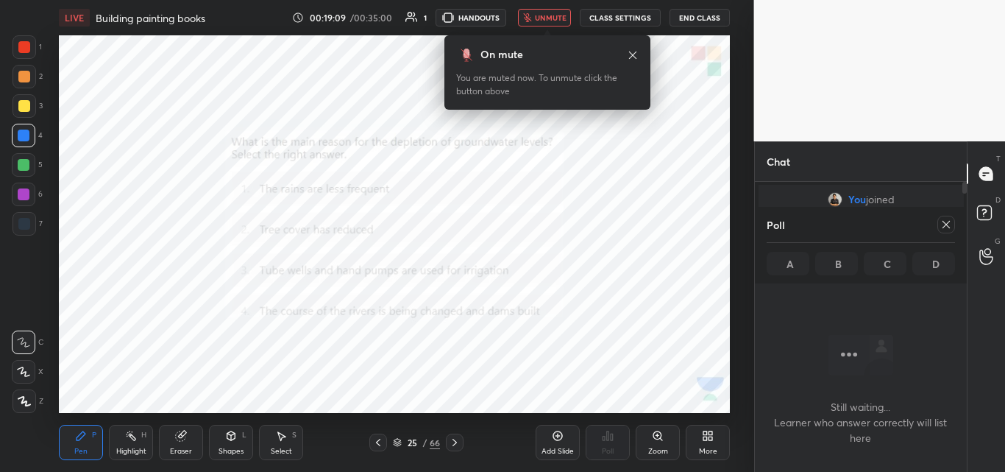
click at [532, 14] on icon "button" at bounding box center [527, 17] width 9 height 9
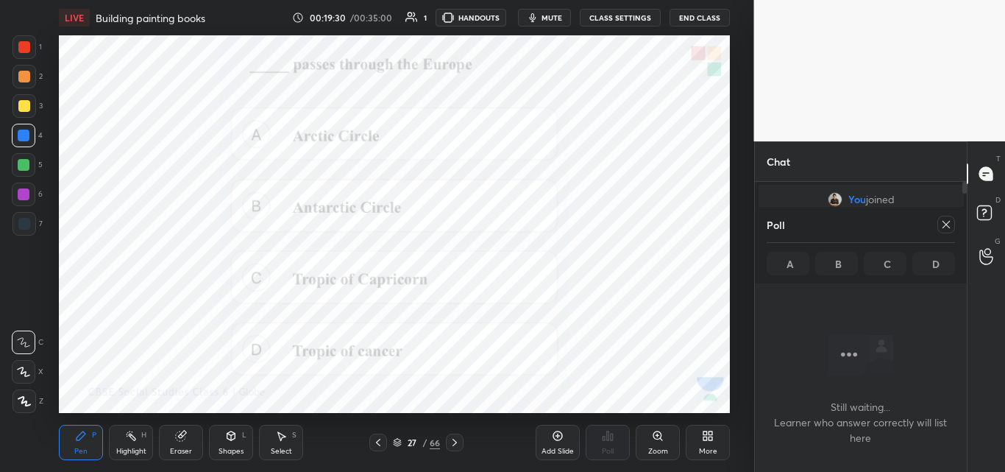
click at [555, 17] on span "mute" at bounding box center [551, 18] width 21 height 10
click at [944, 219] on icon at bounding box center [946, 225] width 12 height 12
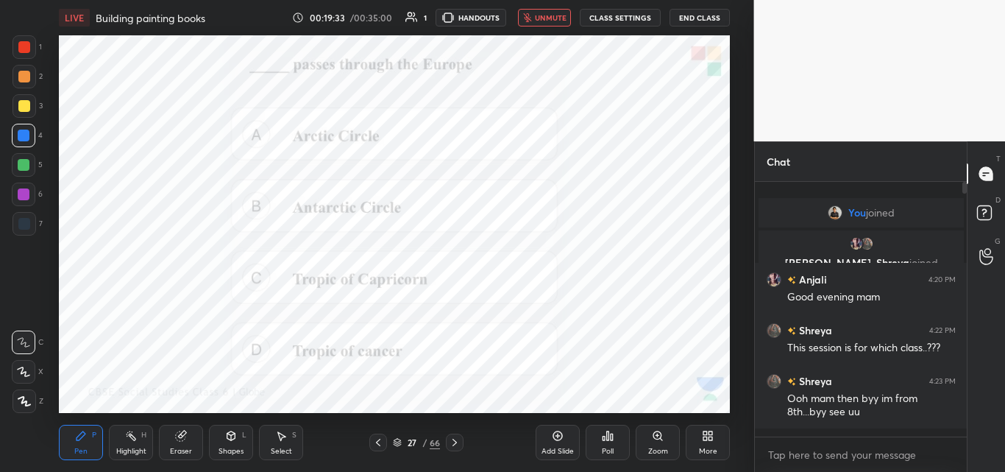
scroll to position [285, 207]
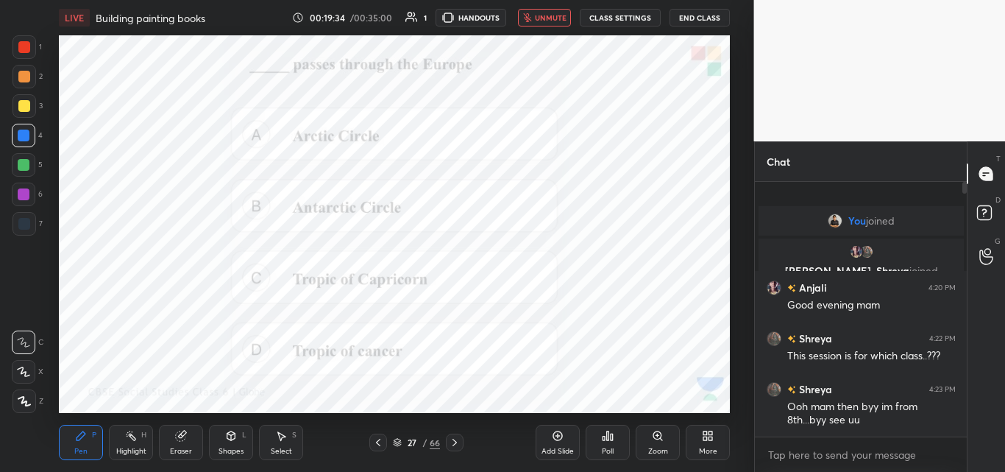
click at [606, 439] on icon at bounding box center [608, 436] width 12 height 12
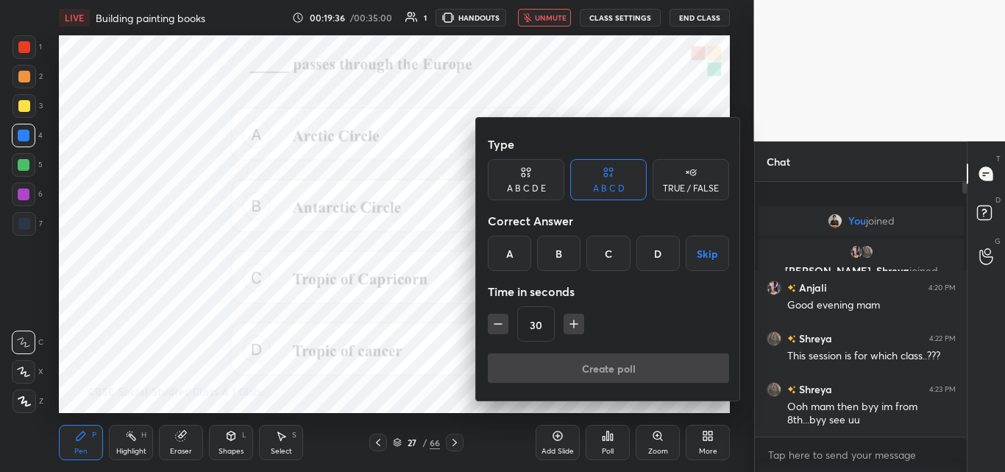
click at [513, 249] on div "A" at bounding box center [509, 252] width 43 height 35
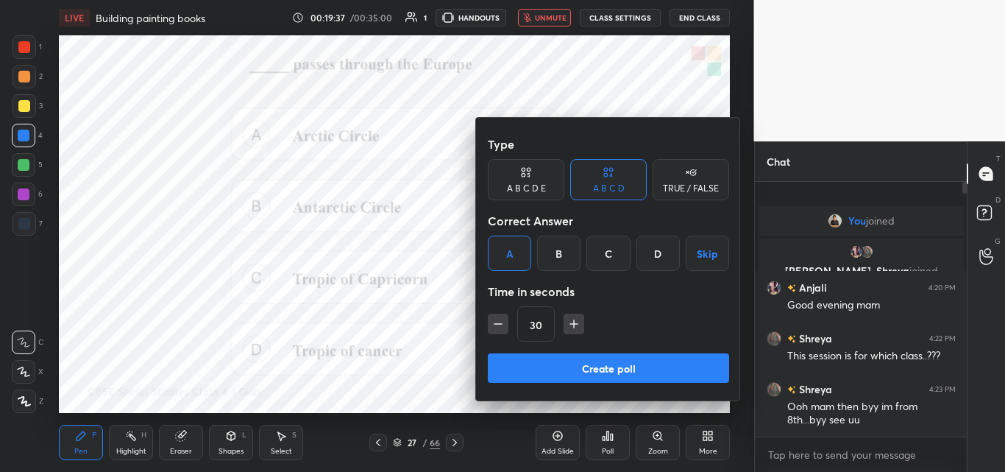
click at [541, 358] on button "Create poll" at bounding box center [608, 367] width 241 height 29
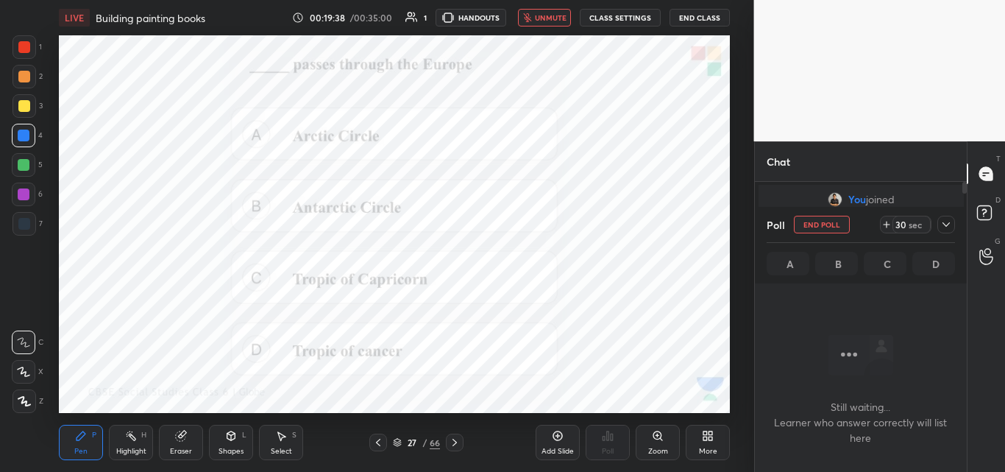
scroll to position [209, 207]
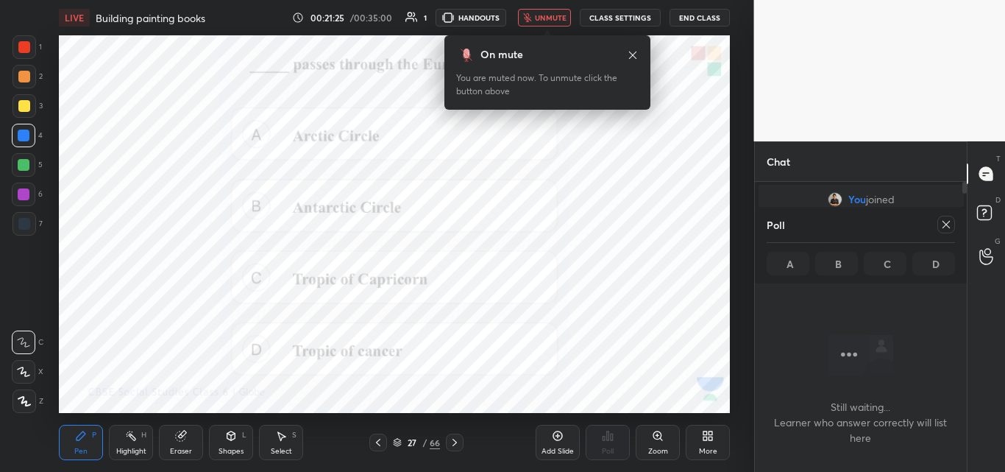
click at [550, 15] on span "unmute" at bounding box center [551, 18] width 32 height 10
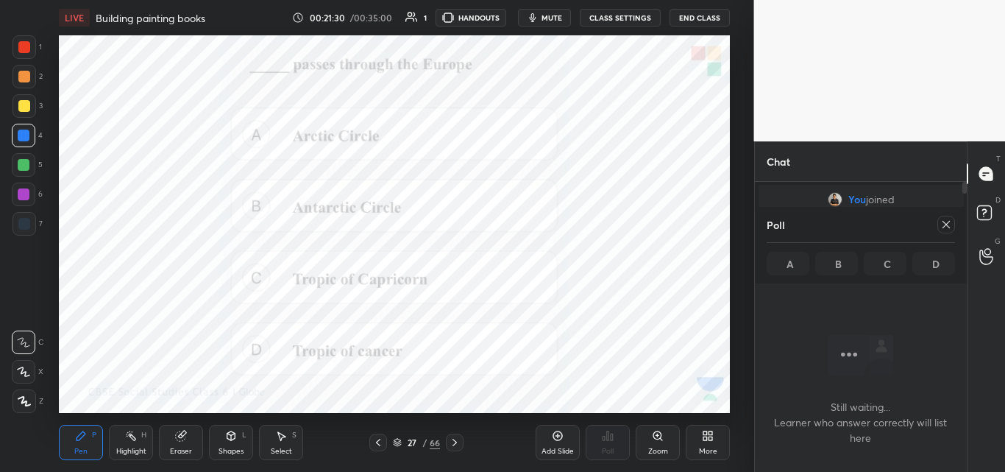
click at [943, 222] on icon at bounding box center [946, 225] width 12 height 12
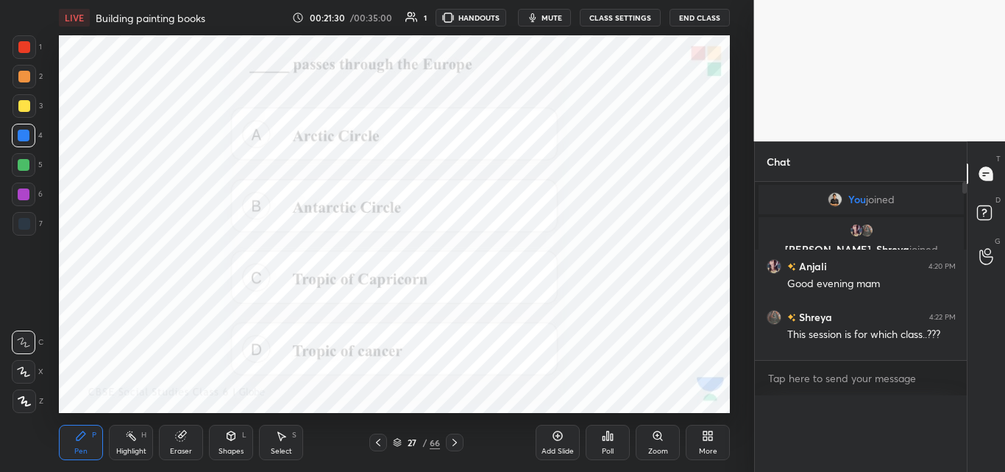
click at [943, 222] on div "Chat You joined [PERSON_NAME], [PERSON_NAME] joined [PERSON_NAME] 4:20 PM Good …" at bounding box center [860, 306] width 213 height 330
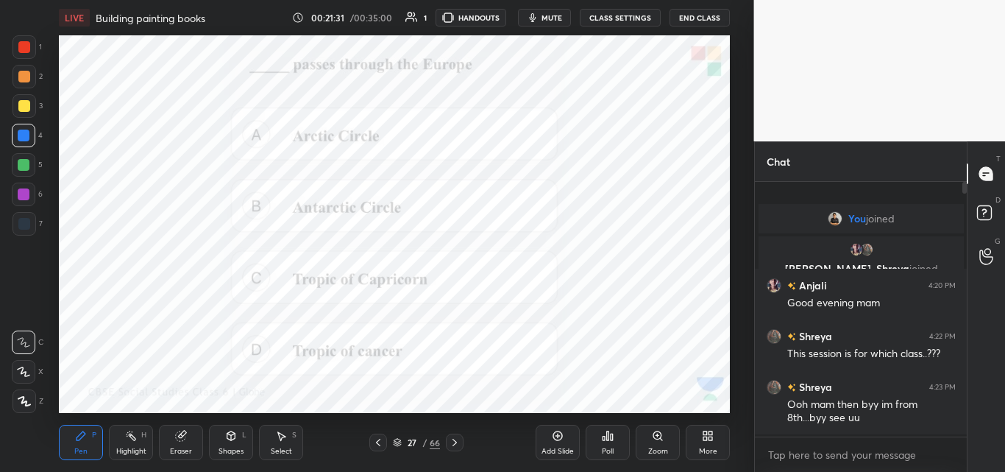
scroll to position [5, 5]
click at [697, 18] on button "End Class" at bounding box center [700, 18] width 60 height 18
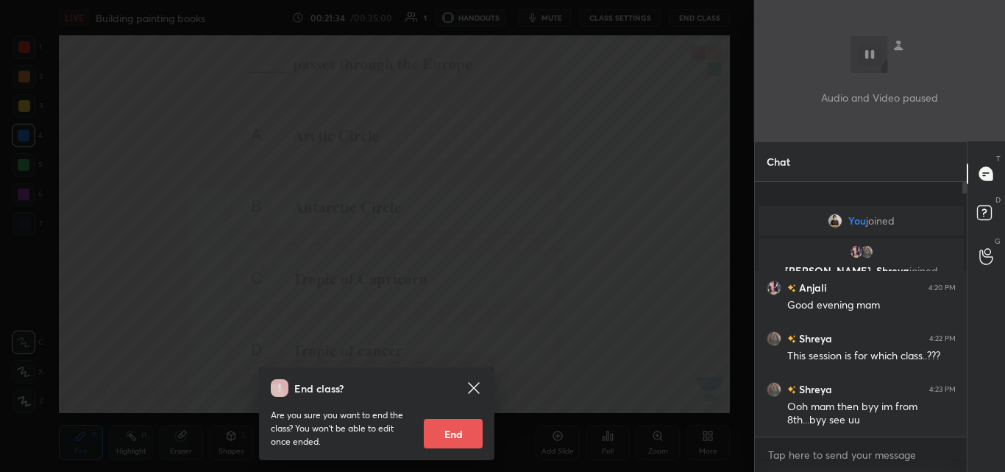
click at [462, 430] on button "End" at bounding box center [453, 433] width 59 height 29
type textarea "x"
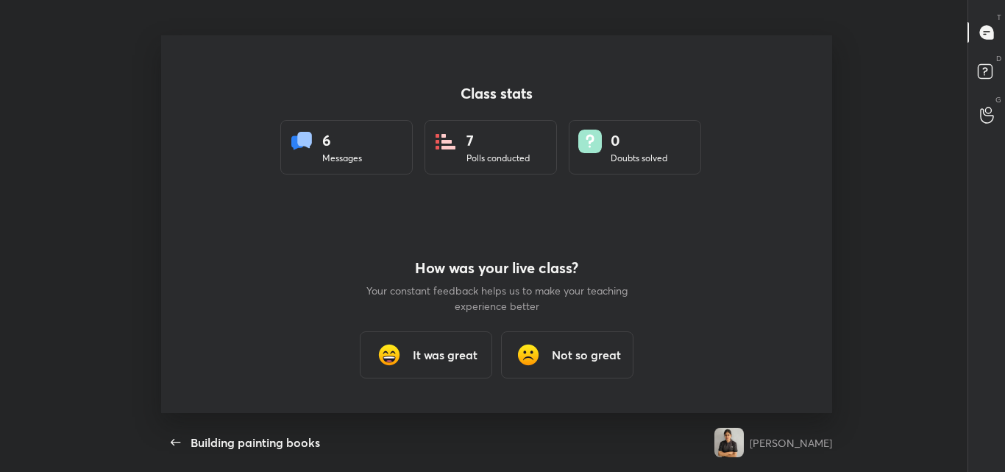
scroll to position [377, 993]
